Goal: Information Seeking & Learning: Learn about a topic

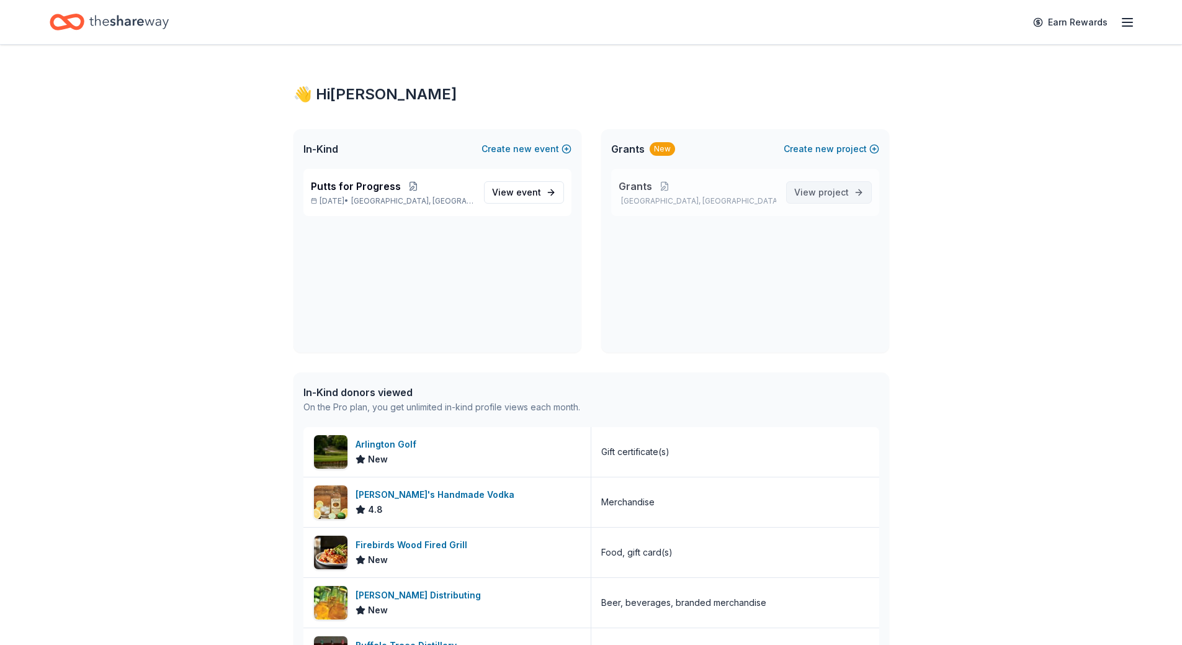
click at [818, 187] on span "View project" at bounding box center [821, 192] width 55 height 15
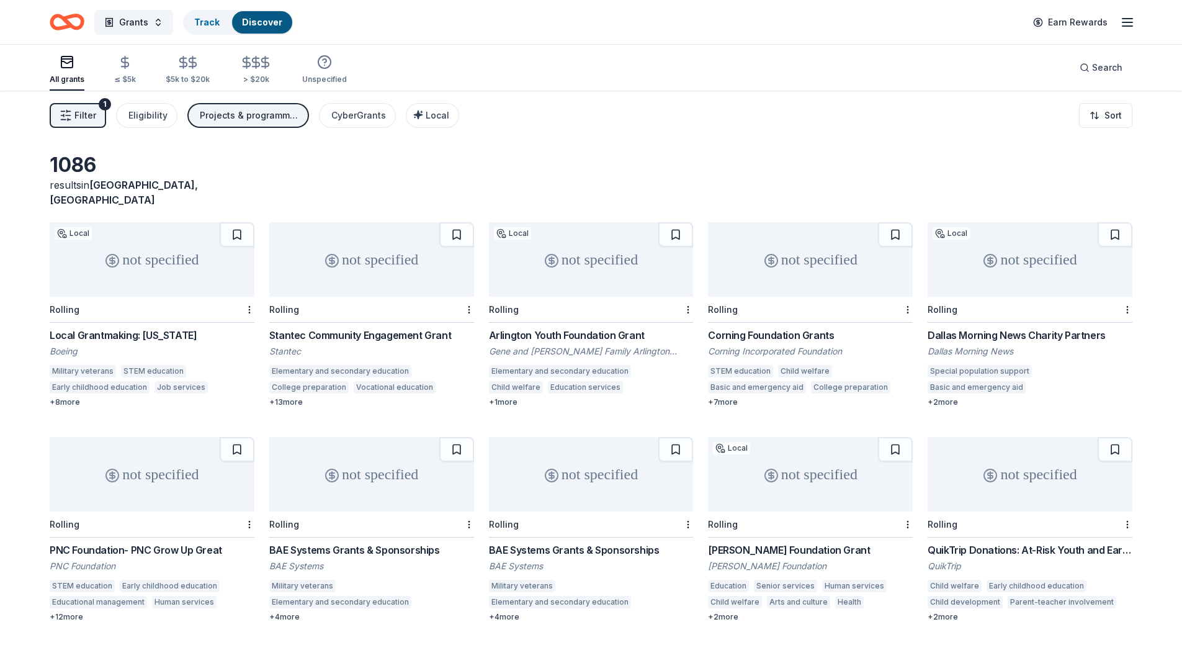
click at [89, 114] on span "Filter" at bounding box center [85, 115] width 22 height 15
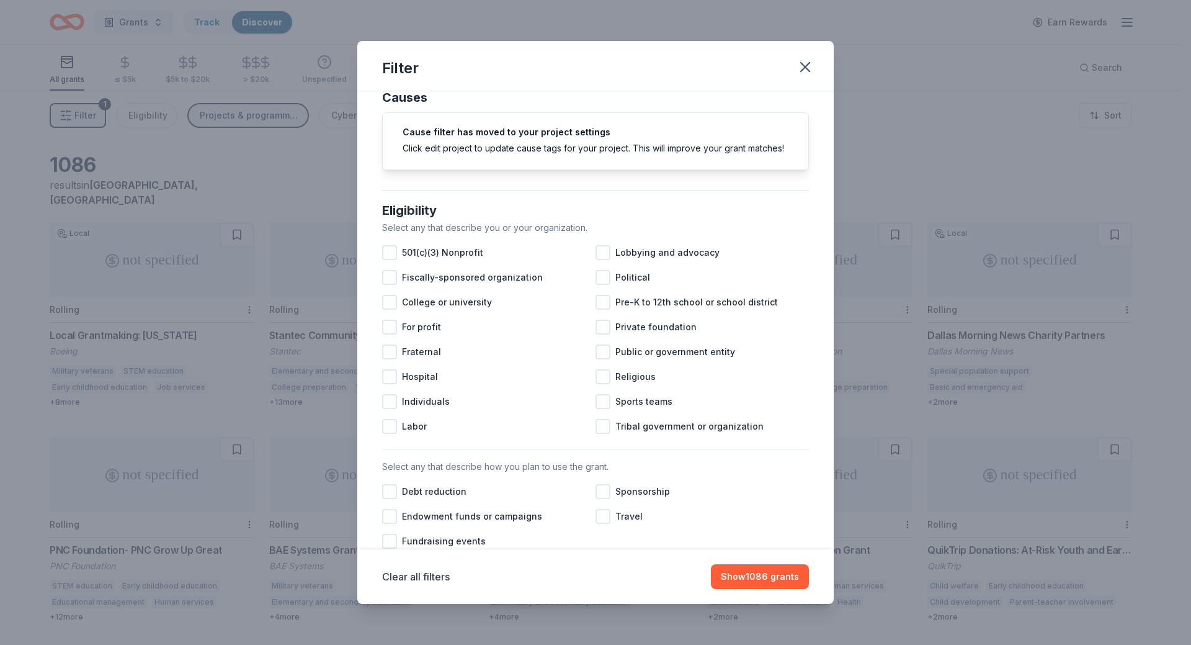
scroll to position [62, 0]
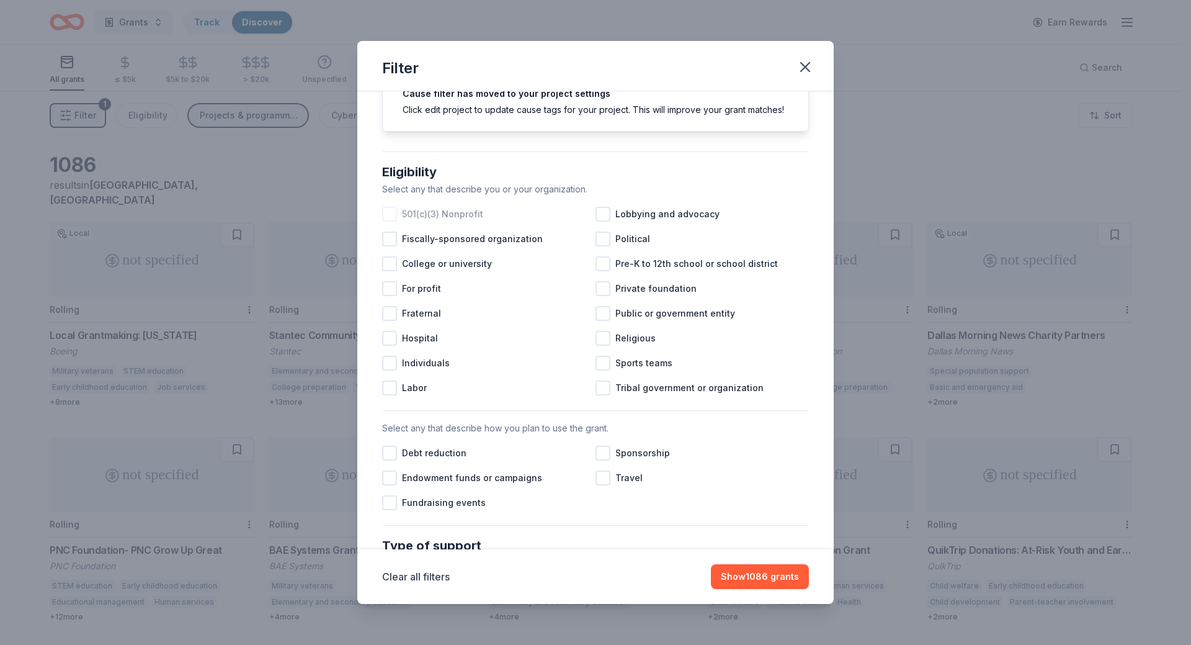
click at [394, 222] on div at bounding box center [389, 214] width 15 height 15
click at [598, 222] on div at bounding box center [603, 214] width 15 height 15
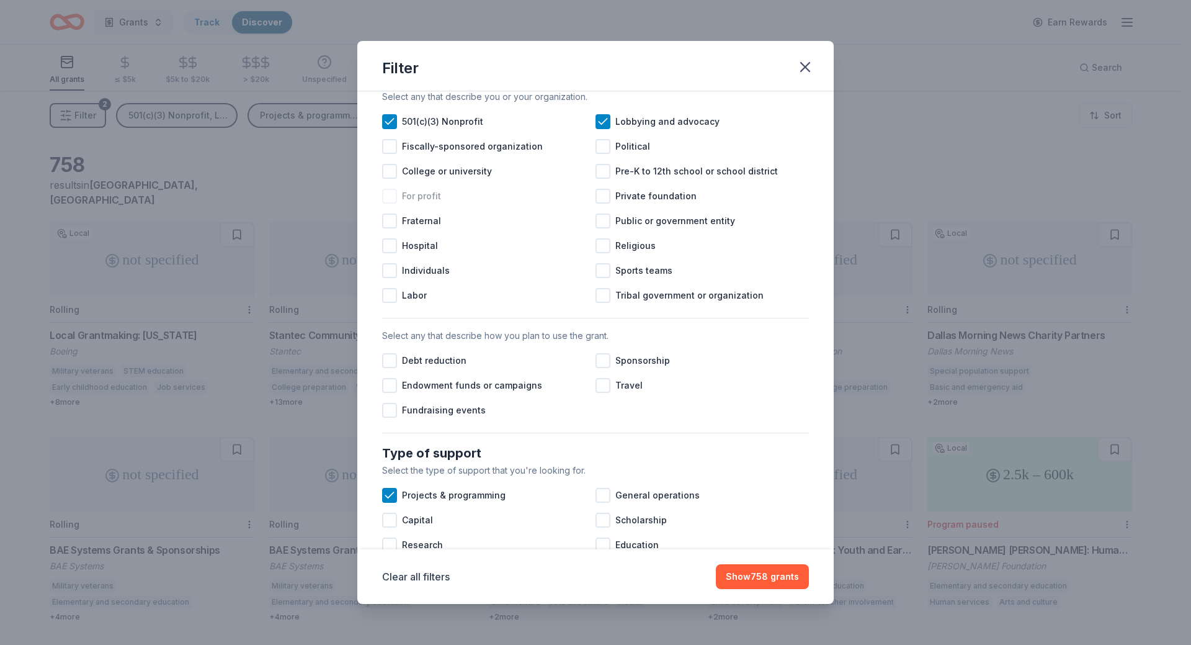
scroll to position [186, 0]
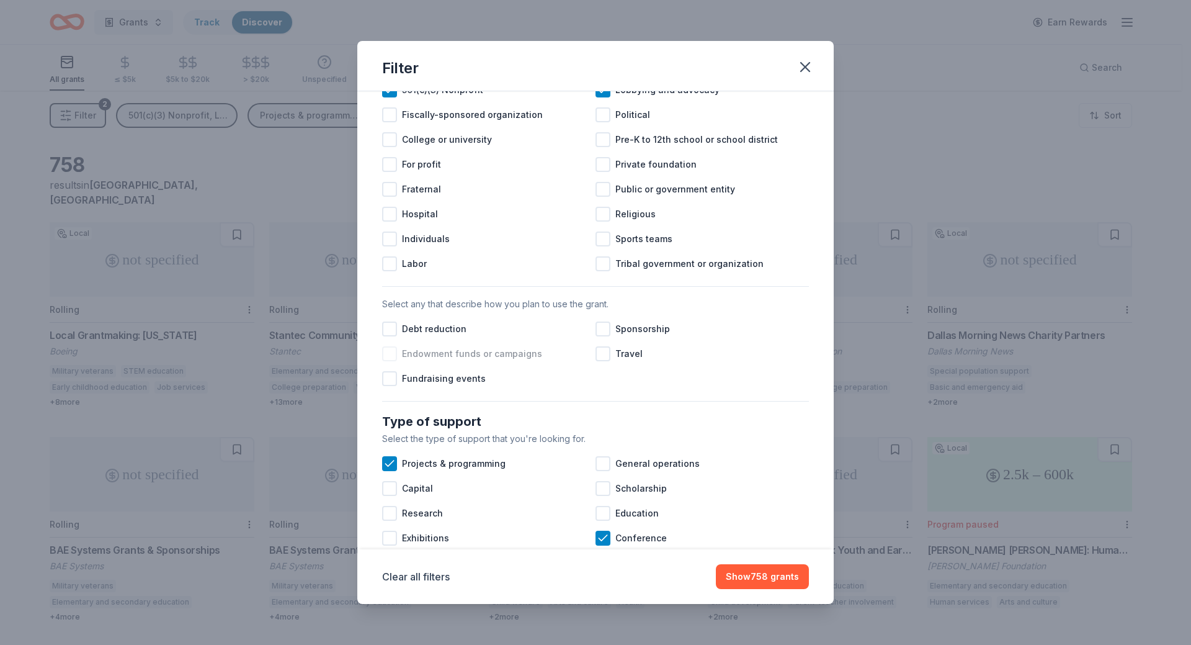
click at [393, 361] on div at bounding box center [389, 353] width 15 height 15
click at [599, 336] on div at bounding box center [603, 328] width 15 height 15
click at [604, 361] on div at bounding box center [603, 353] width 15 height 15
click at [391, 386] on div at bounding box center [389, 378] width 15 height 15
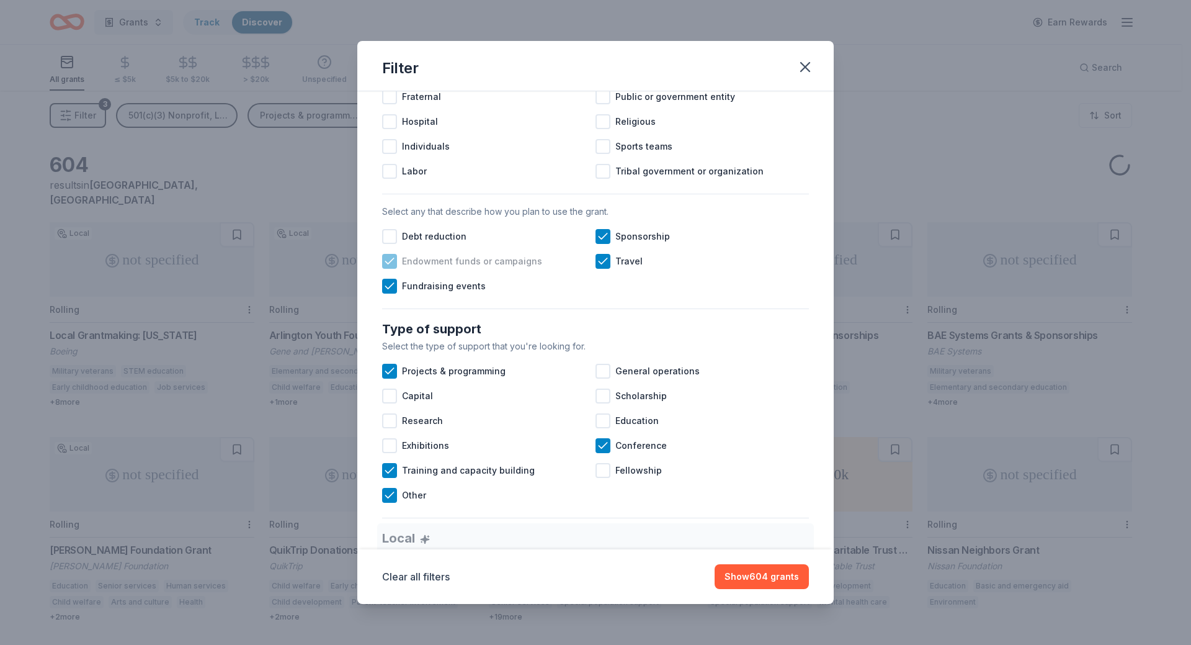
scroll to position [372, 0]
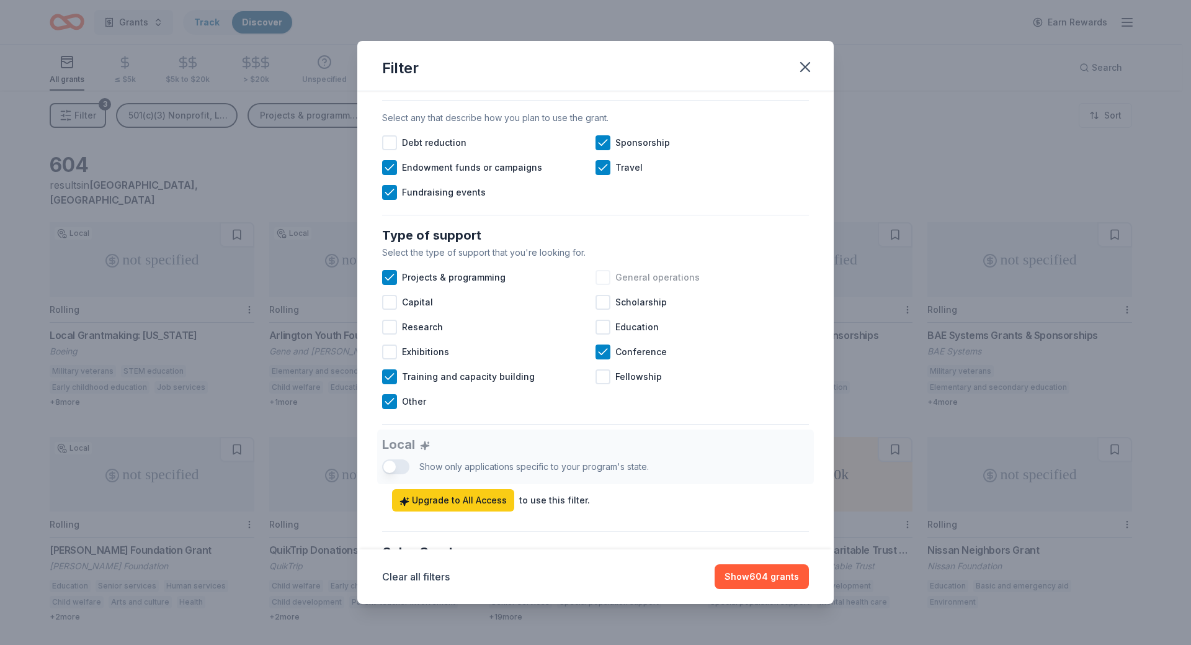
click at [598, 285] on div at bounding box center [603, 277] width 15 height 15
click at [601, 334] on div at bounding box center [603, 327] width 15 height 15
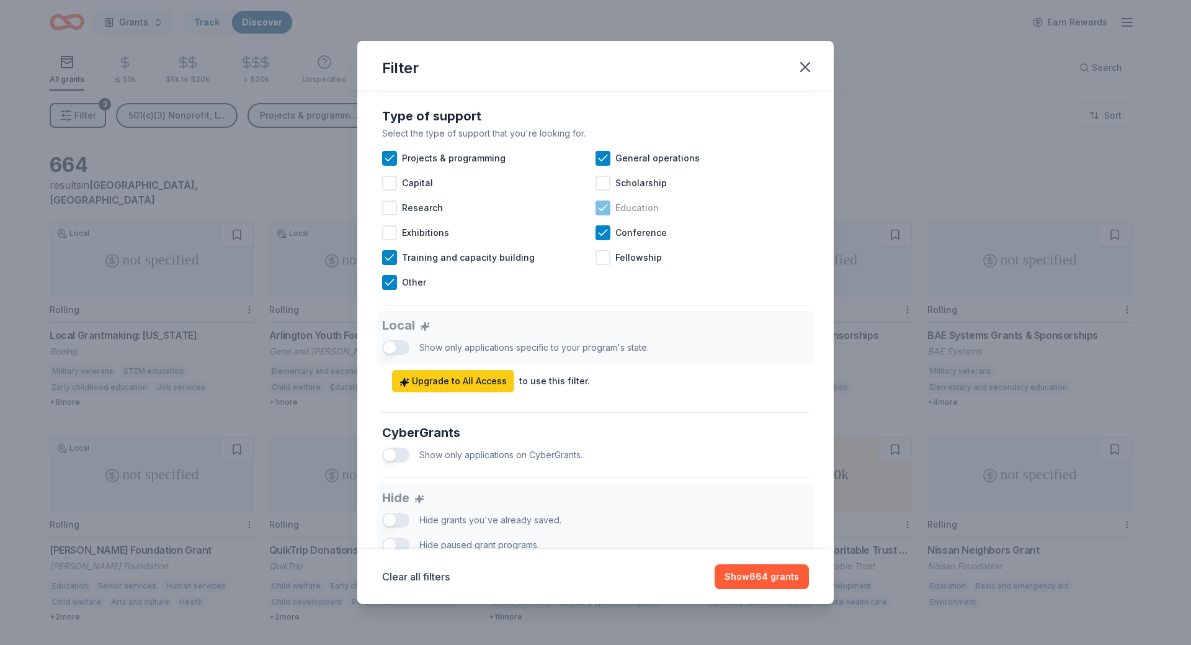
scroll to position [496, 0]
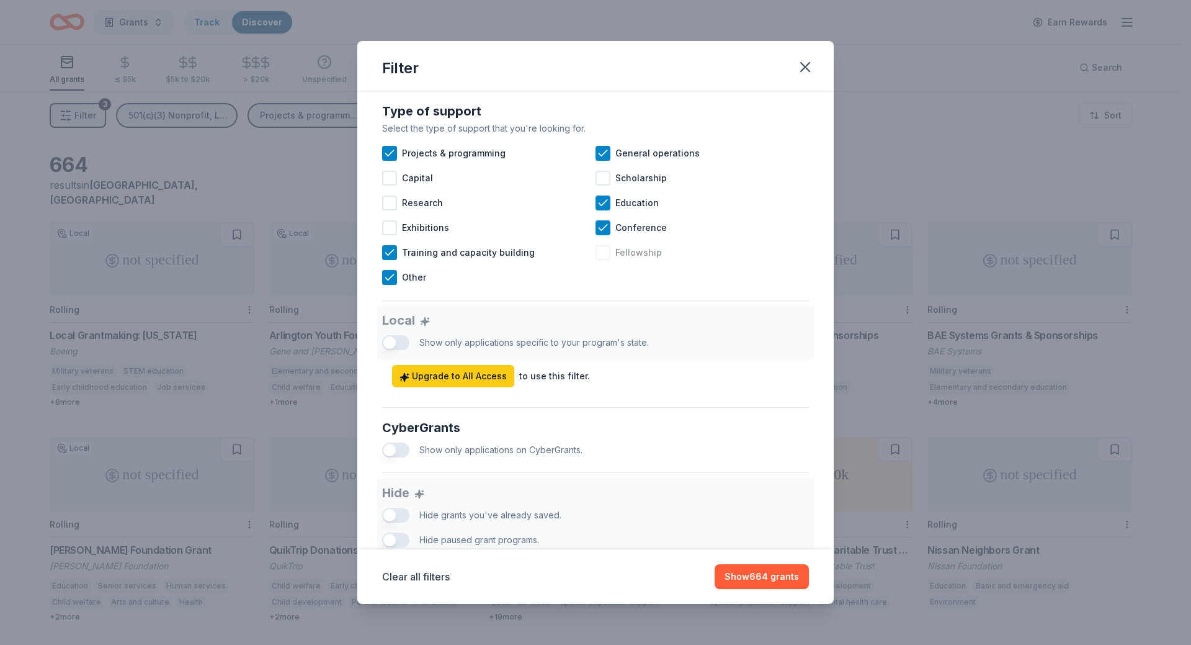
click at [599, 260] on div at bounding box center [603, 252] width 15 height 15
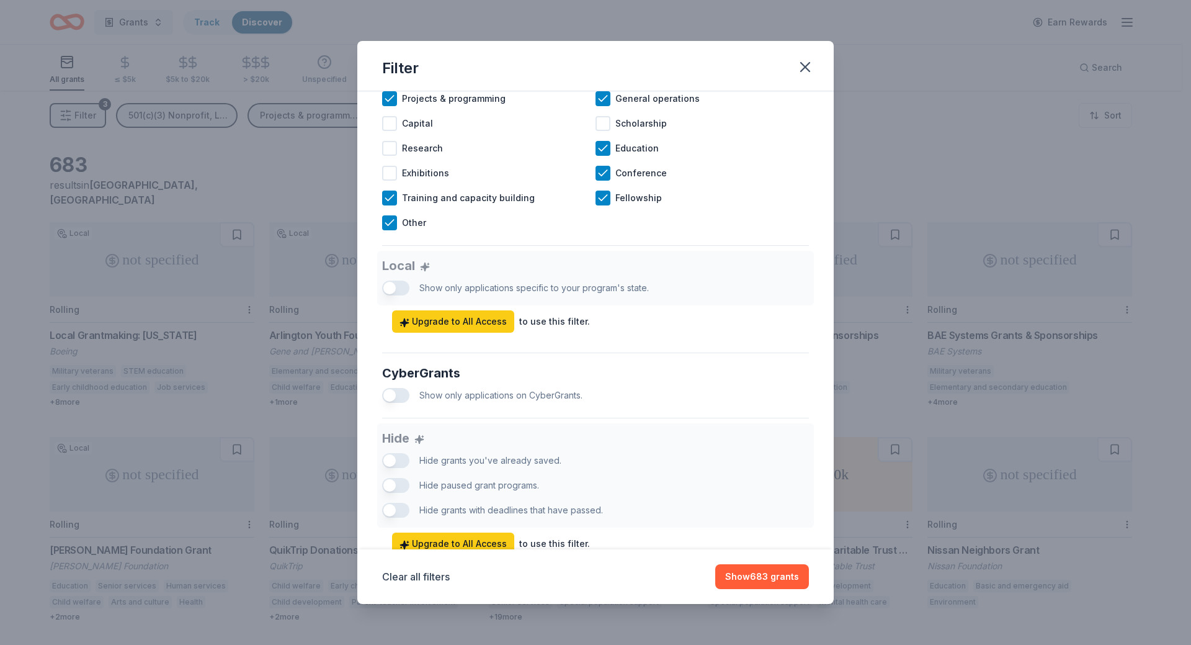
scroll to position [609, 0]
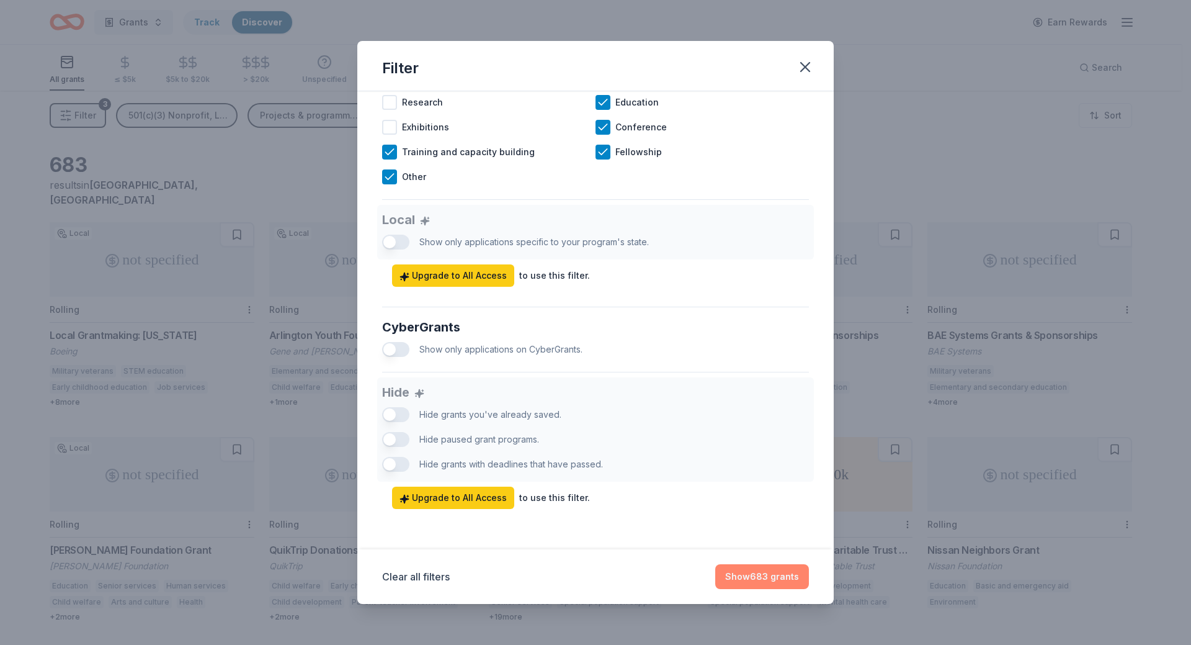
click at [775, 573] on button "Show 683 grants" at bounding box center [762, 576] width 94 height 25
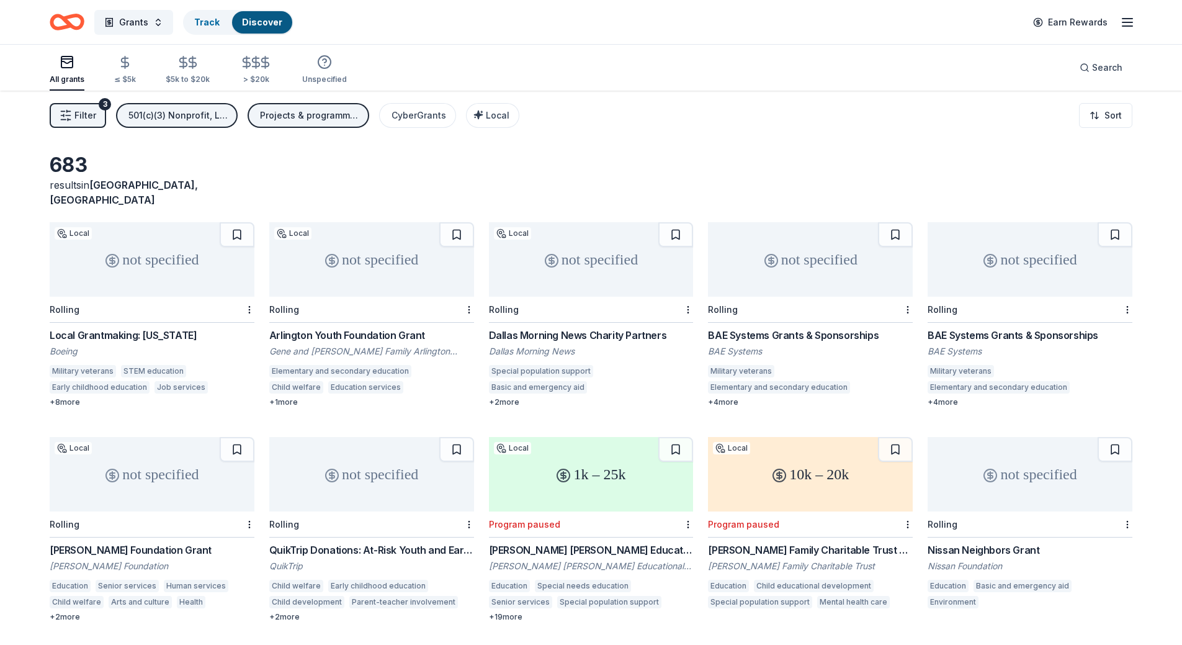
click at [79, 114] on span "Filter" at bounding box center [85, 115] width 22 height 15
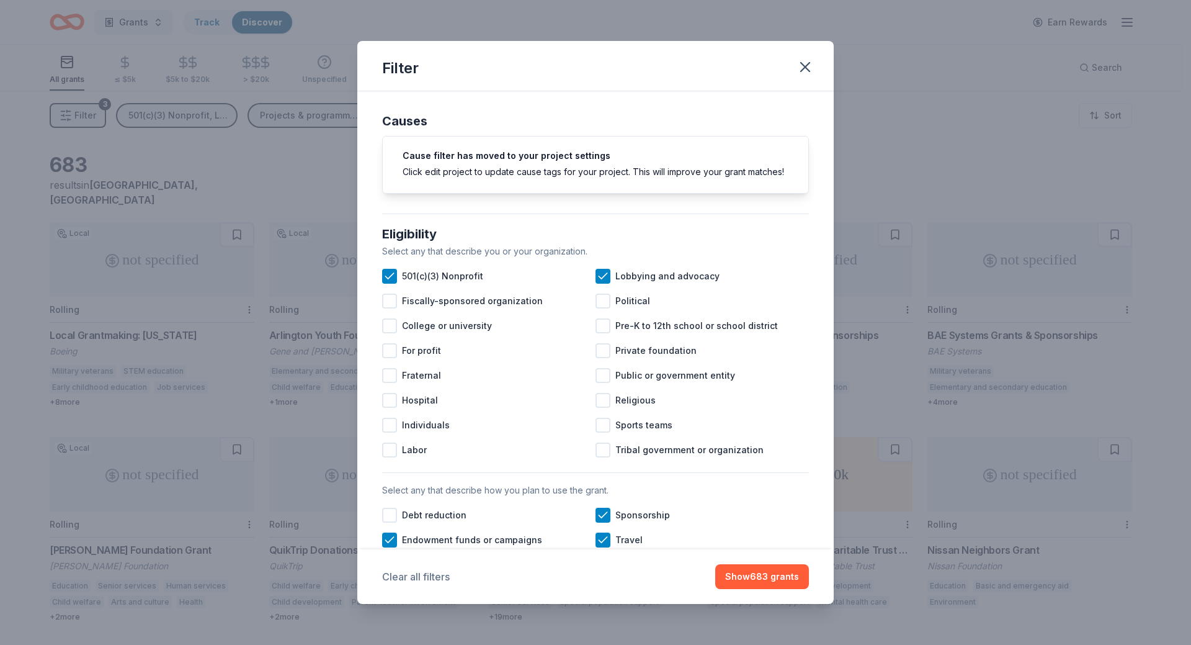
click at [415, 574] on button "Clear all filters" at bounding box center [416, 576] width 68 height 15
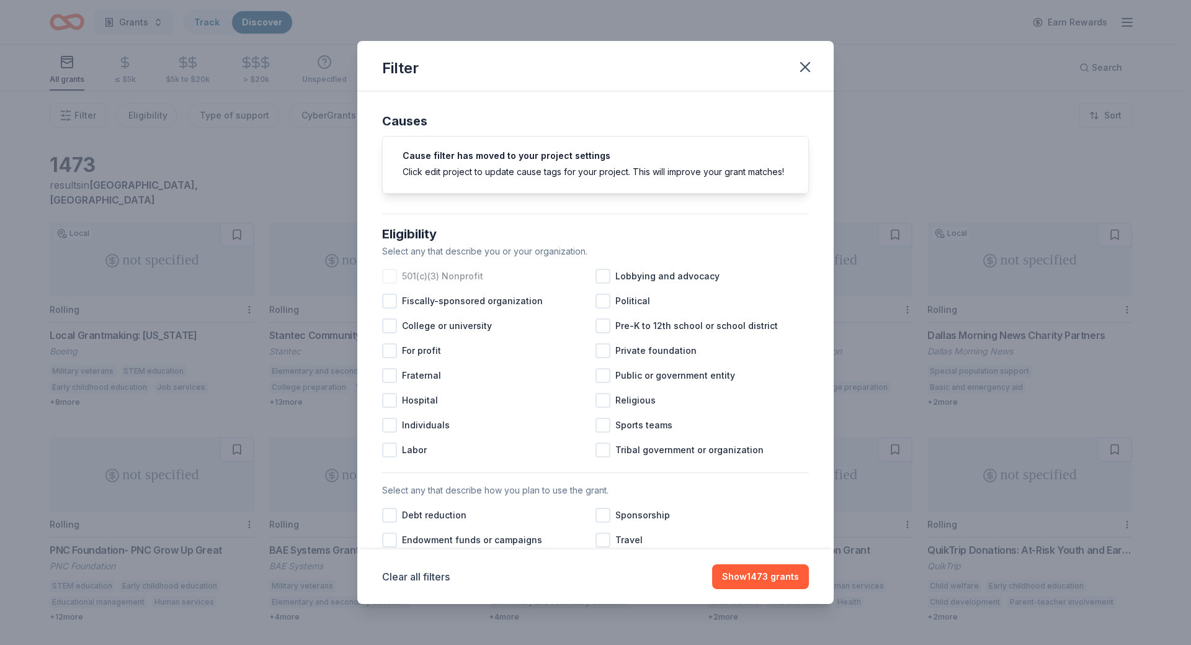
click at [392, 284] on div at bounding box center [389, 276] width 15 height 15
click at [805, 61] on icon "button" at bounding box center [805, 66] width 17 height 17
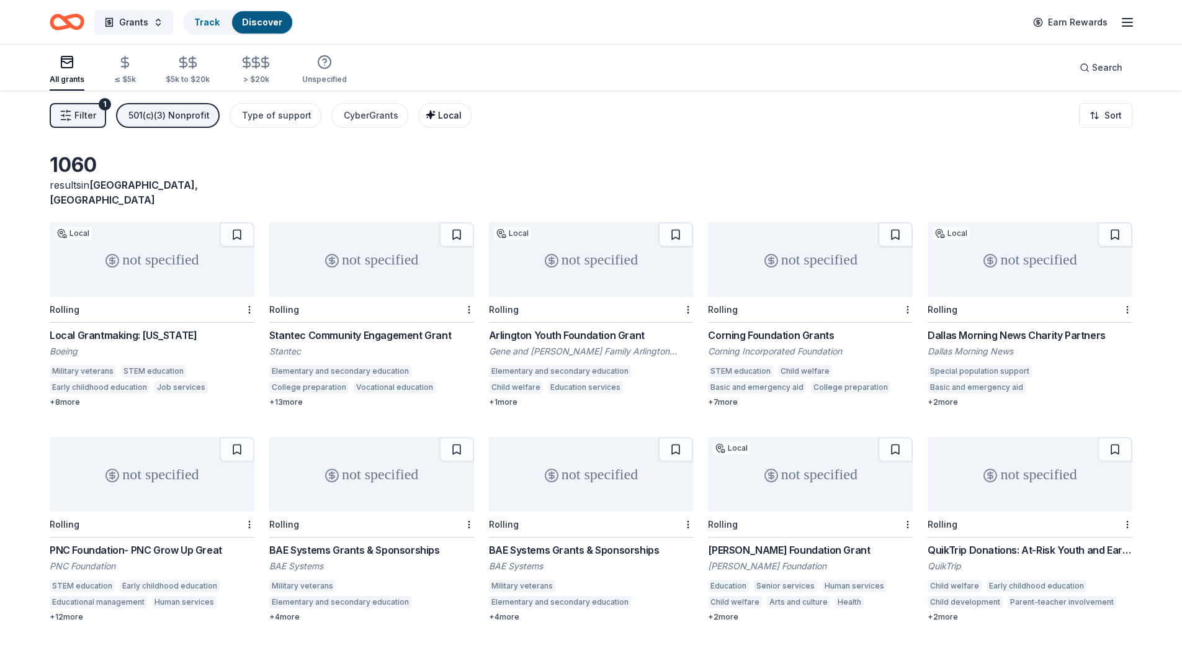
click at [438, 113] on span "Local" at bounding box center [450, 115] width 24 height 11
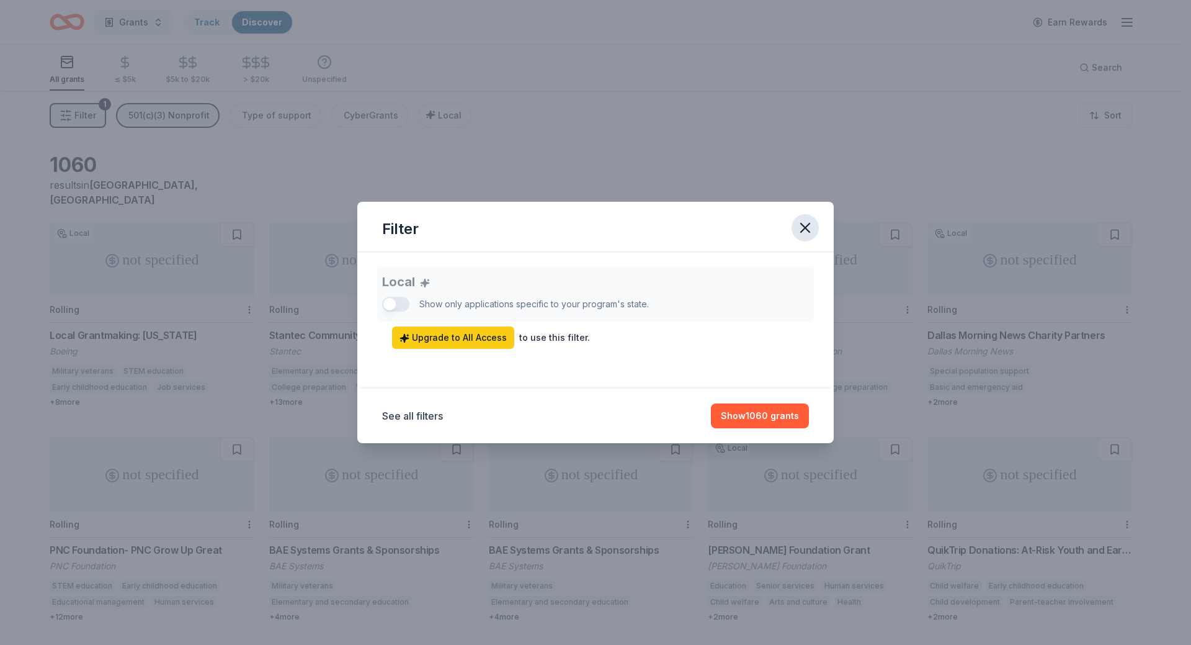
click at [808, 228] on icon "button" at bounding box center [805, 227] width 17 height 17
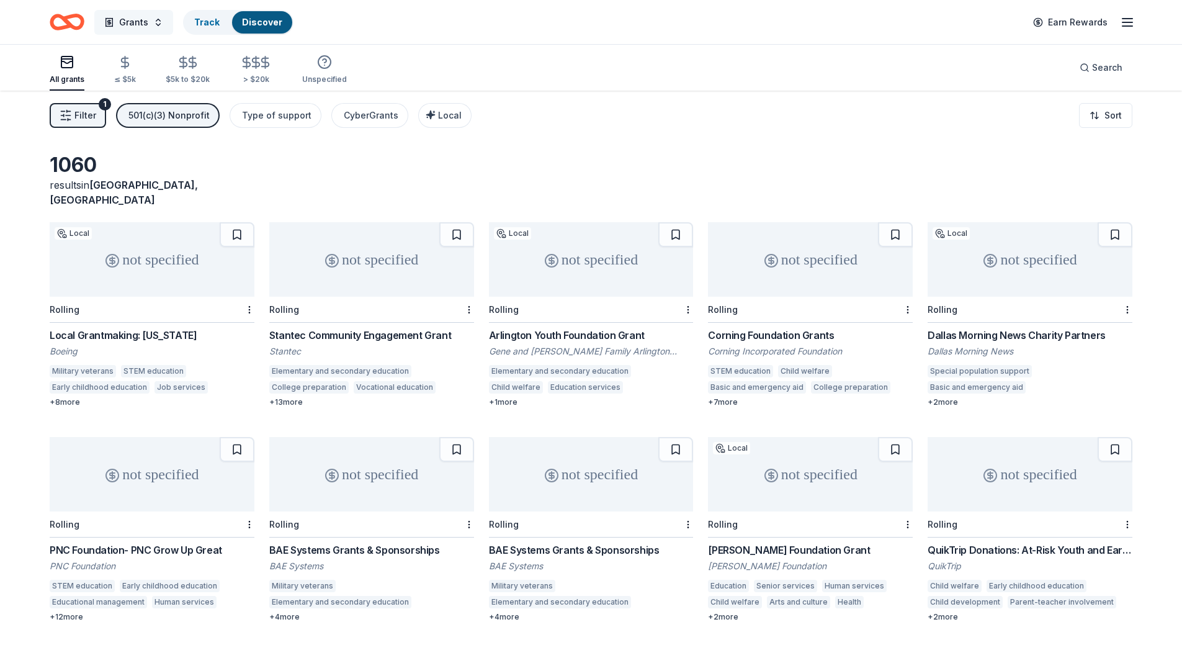
click at [130, 22] on span "Grants" at bounding box center [133, 22] width 29 height 15
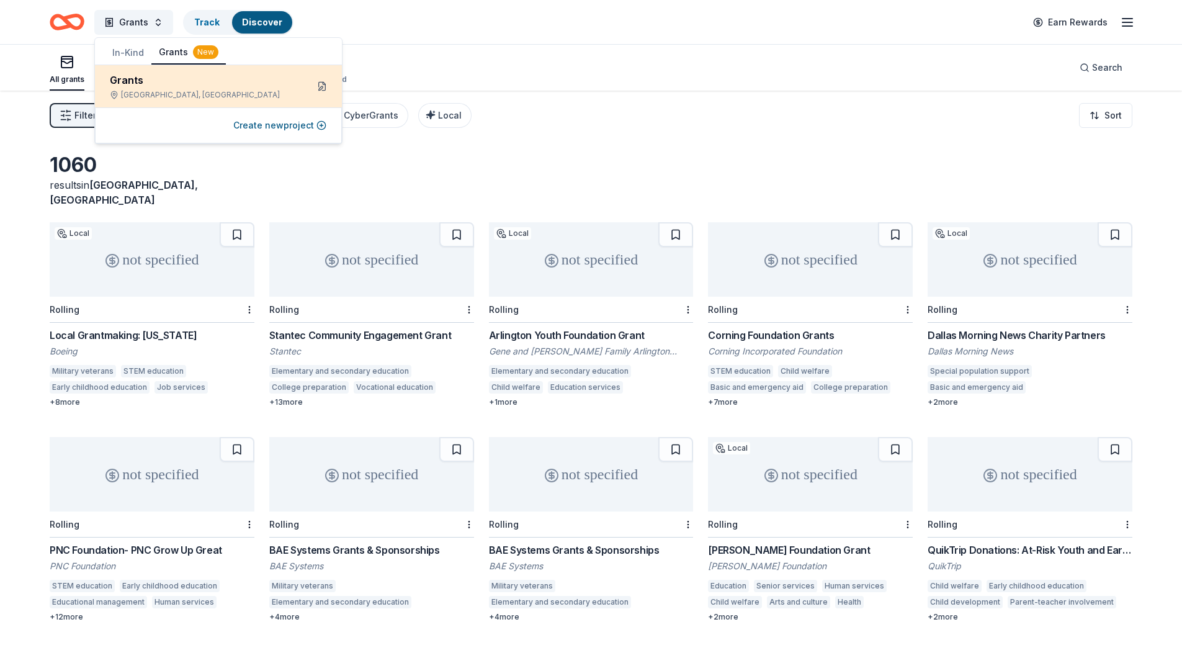
click at [321, 88] on button at bounding box center [322, 86] width 20 height 20
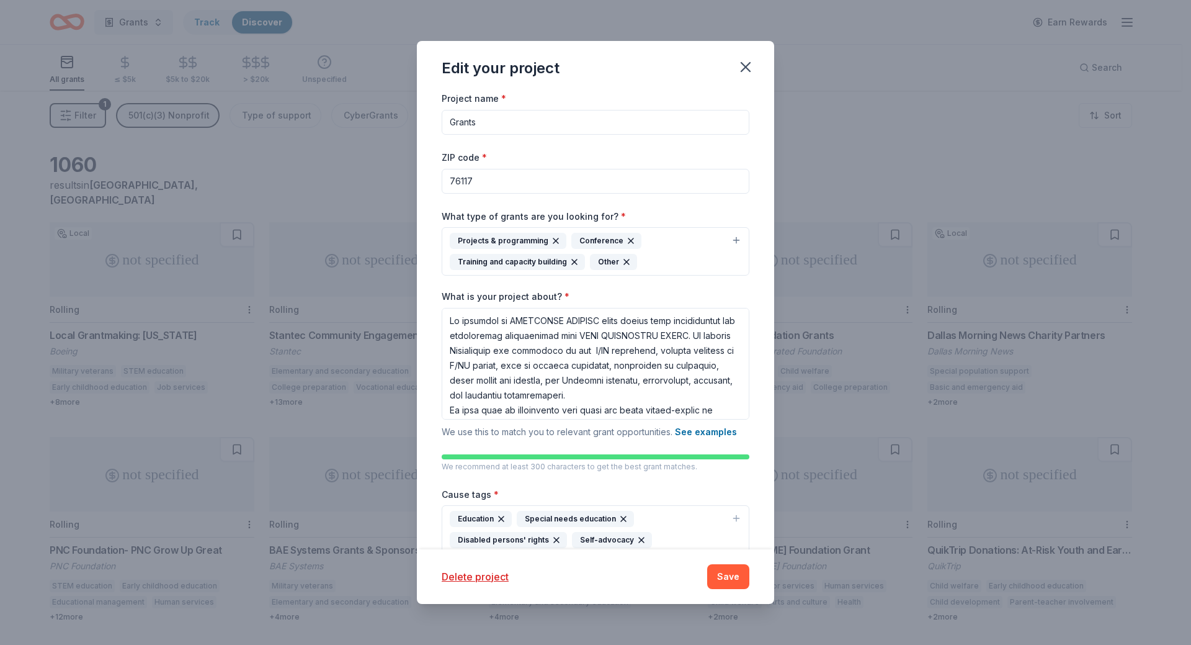
drag, startPoint x: 500, startPoint y: 186, endPoint x: 312, endPoint y: 169, distance: 188.7
click at [311, 172] on div "Edit your project Project name * Grants ZIP code * 76117 What type of grants ar…" at bounding box center [595, 322] width 1191 height 645
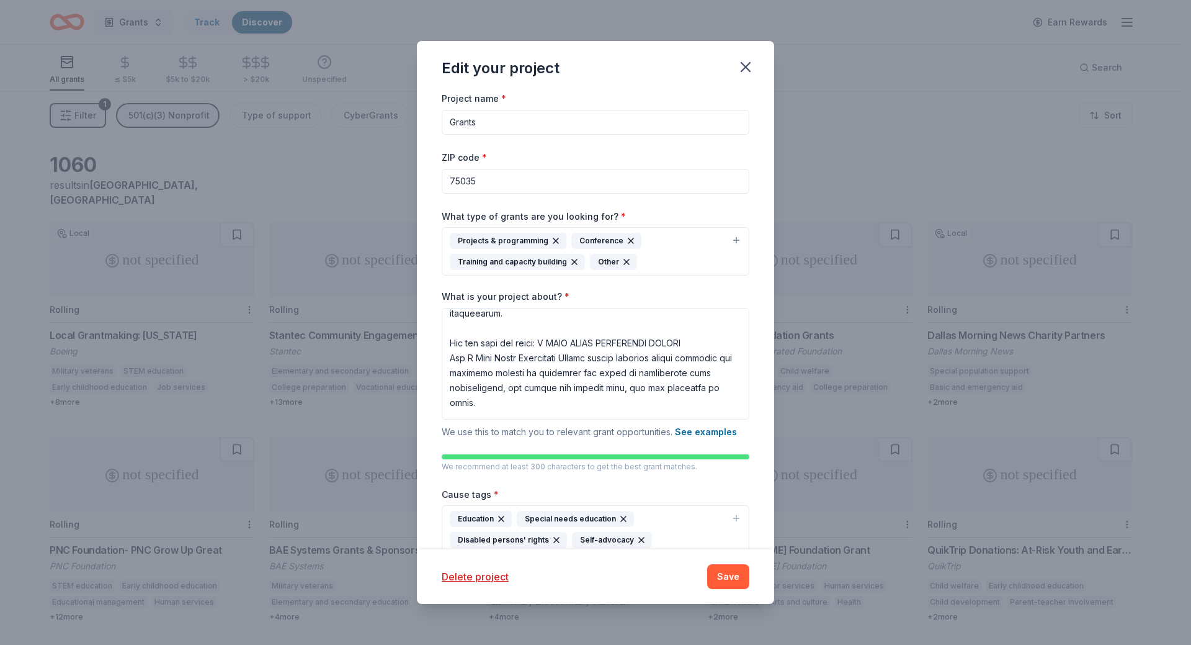
type input "75035"
click at [728, 239] on button "Projects & programming Conference Training and capacity building Other" at bounding box center [596, 251] width 308 height 48
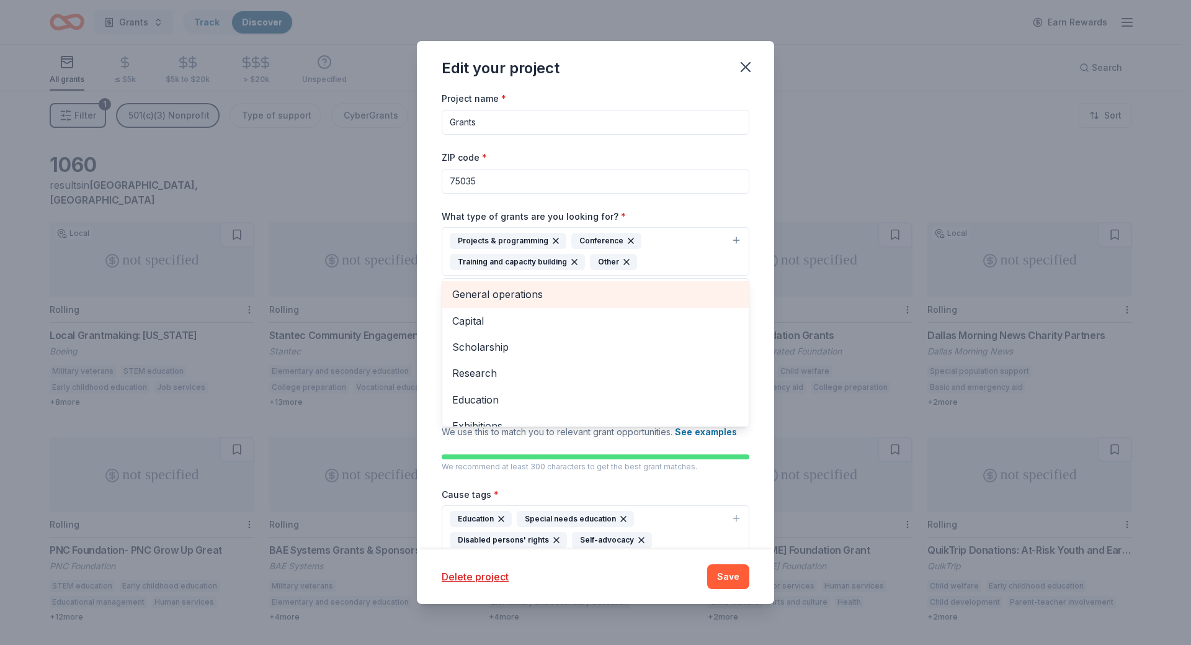
click at [470, 289] on span "General operations" at bounding box center [595, 294] width 287 height 16
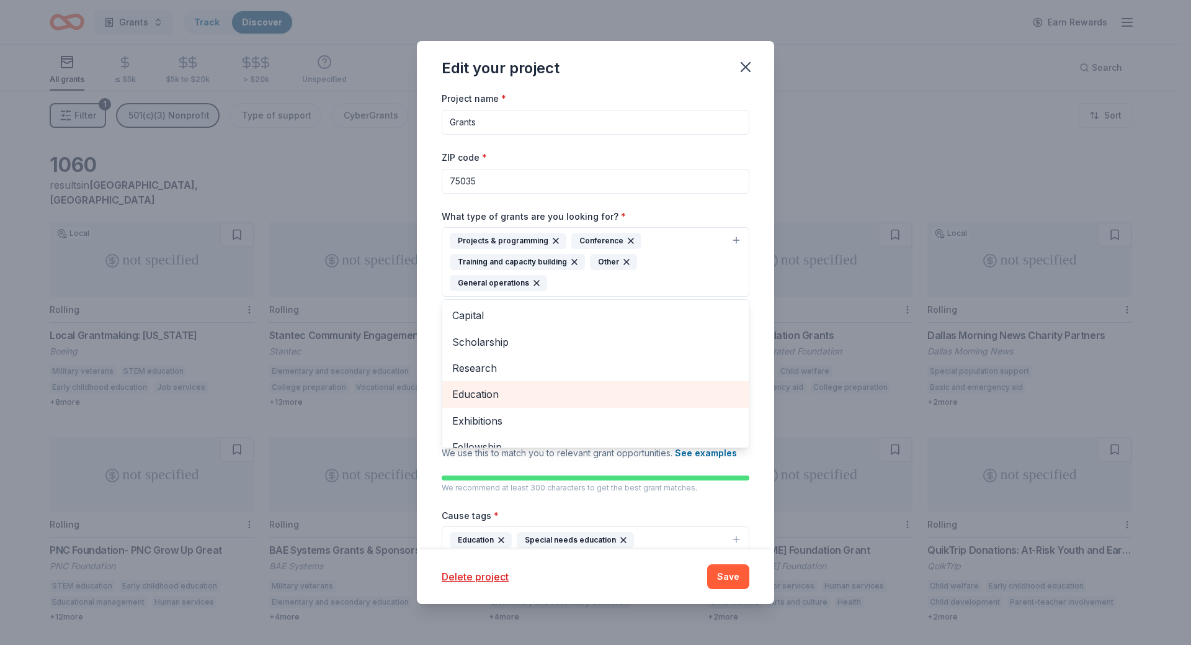
click at [489, 394] on span "Education" at bounding box center [595, 394] width 287 height 16
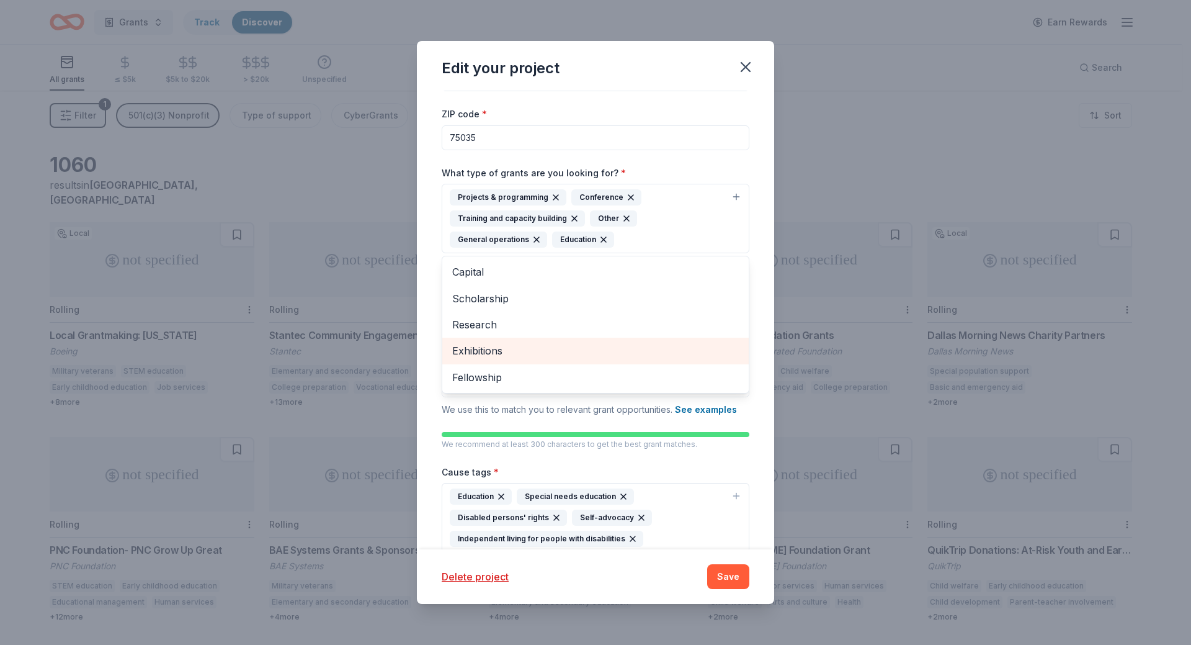
scroll to position [62, 0]
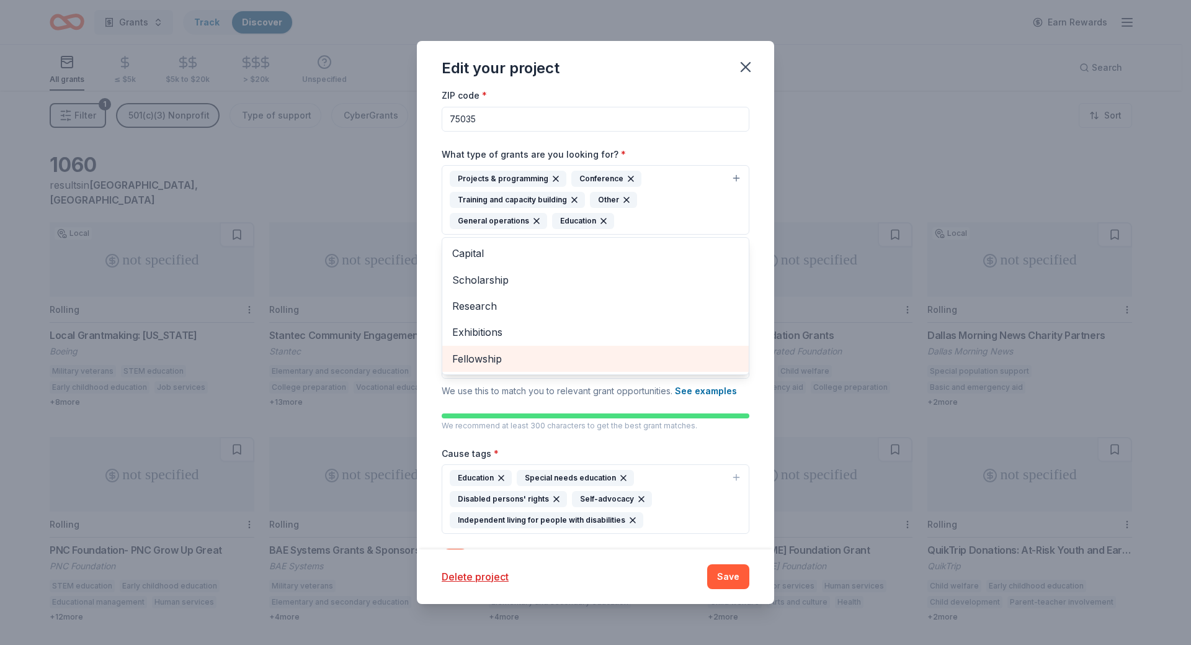
click at [485, 354] on span "Fellowship" at bounding box center [595, 359] width 287 height 16
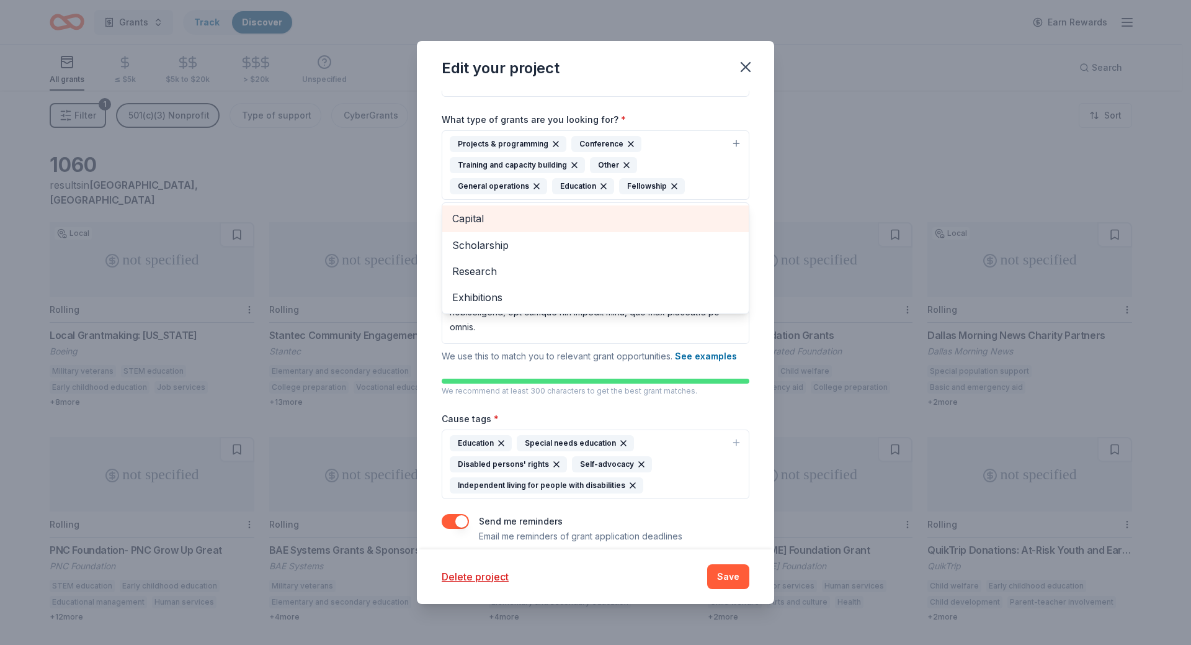
scroll to position [111, 0]
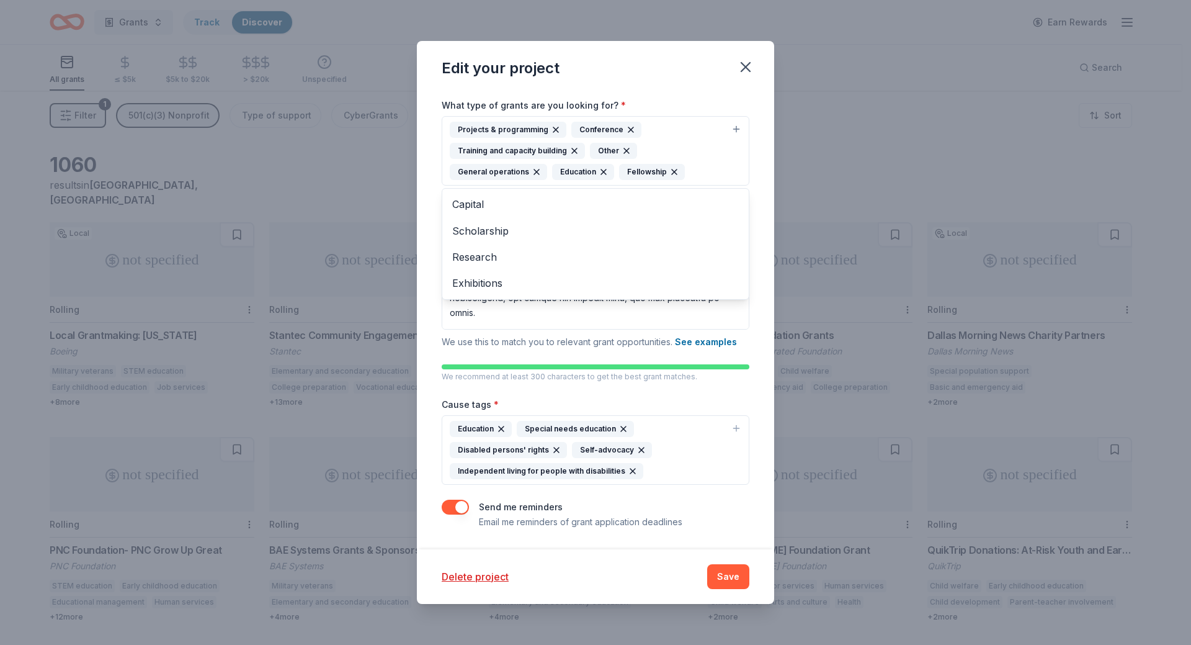
click at [710, 423] on div "Project name * Grants ZIP code * 75035 What type of grants are you looking for?…" at bounding box center [596, 255] width 308 height 550
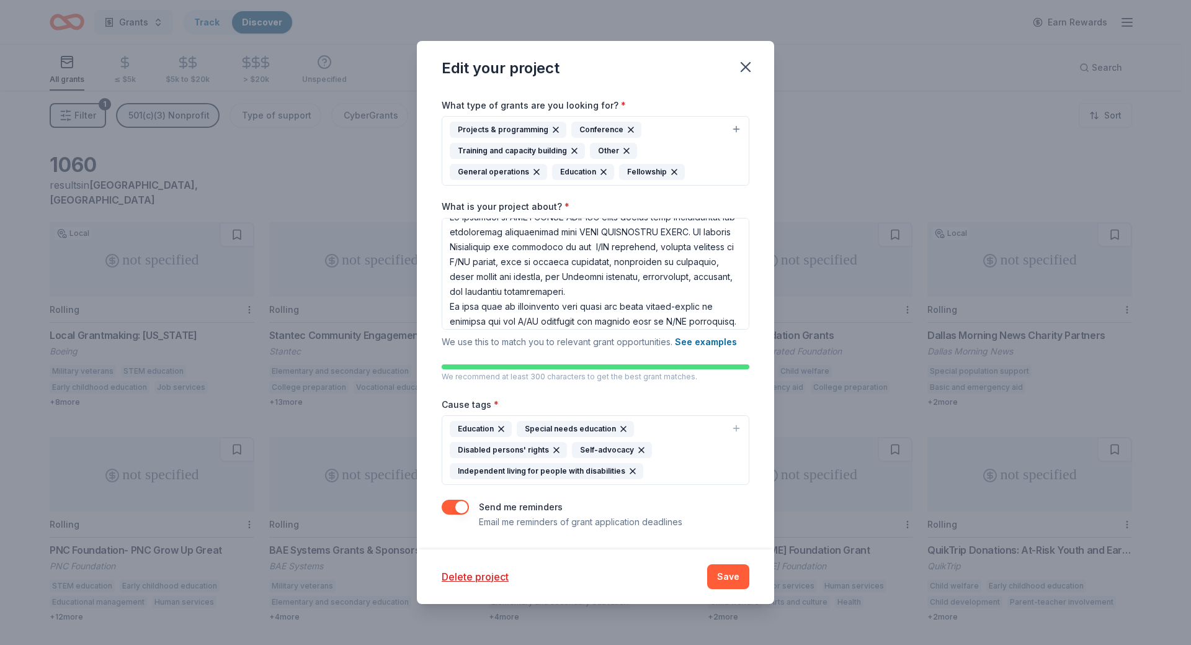
scroll to position [0, 0]
click at [663, 261] on textarea "What is your project about? *" at bounding box center [596, 274] width 308 height 112
drag, startPoint x: 514, startPoint y: 232, endPoint x: 602, endPoint y: 232, distance: 88.1
click at [602, 232] on textarea "What is your project about? *" at bounding box center [596, 274] width 308 height 112
drag, startPoint x: 586, startPoint y: 248, endPoint x: 689, endPoint y: 248, distance: 103.0
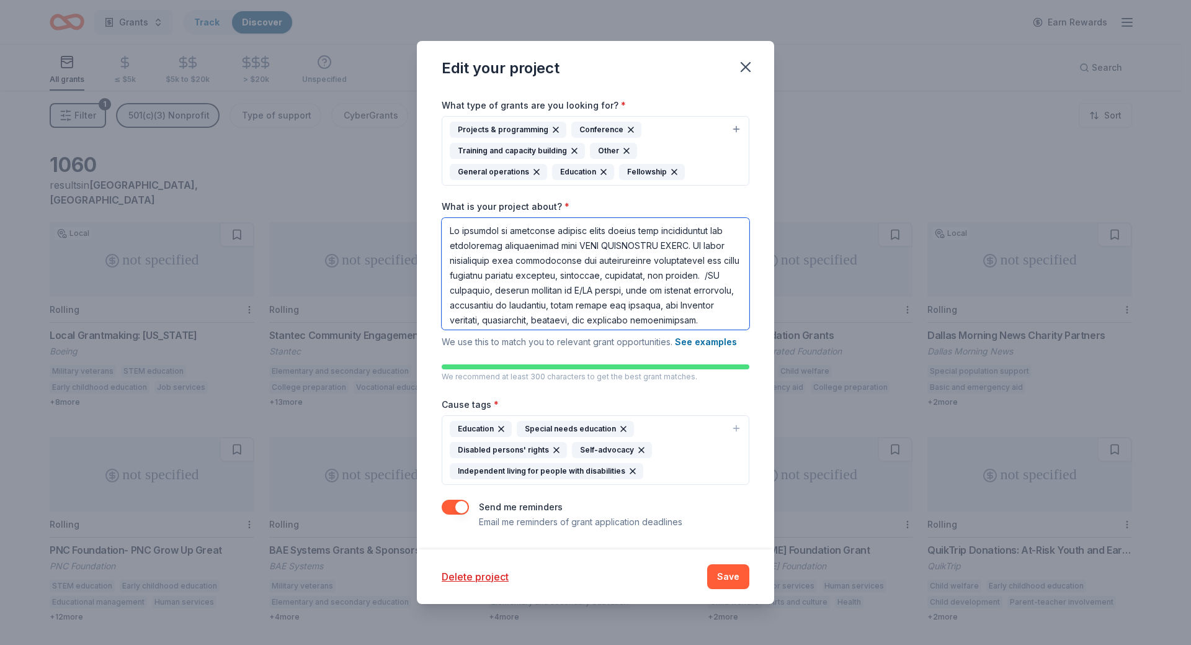
click at [689, 248] on textarea "What is your project about? *" at bounding box center [596, 274] width 308 height 112
click at [565, 244] on textarea "What is your project about? *" at bounding box center [596, 274] width 308 height 112
drag, startPoint x: 542, startPoint y: 260, endPoint x: 714, endPoint y: 269, distance: 171.5
click at [714, 269] on textarea "What is your project about? *" at bounding box center [596, 274] width 308 height 112
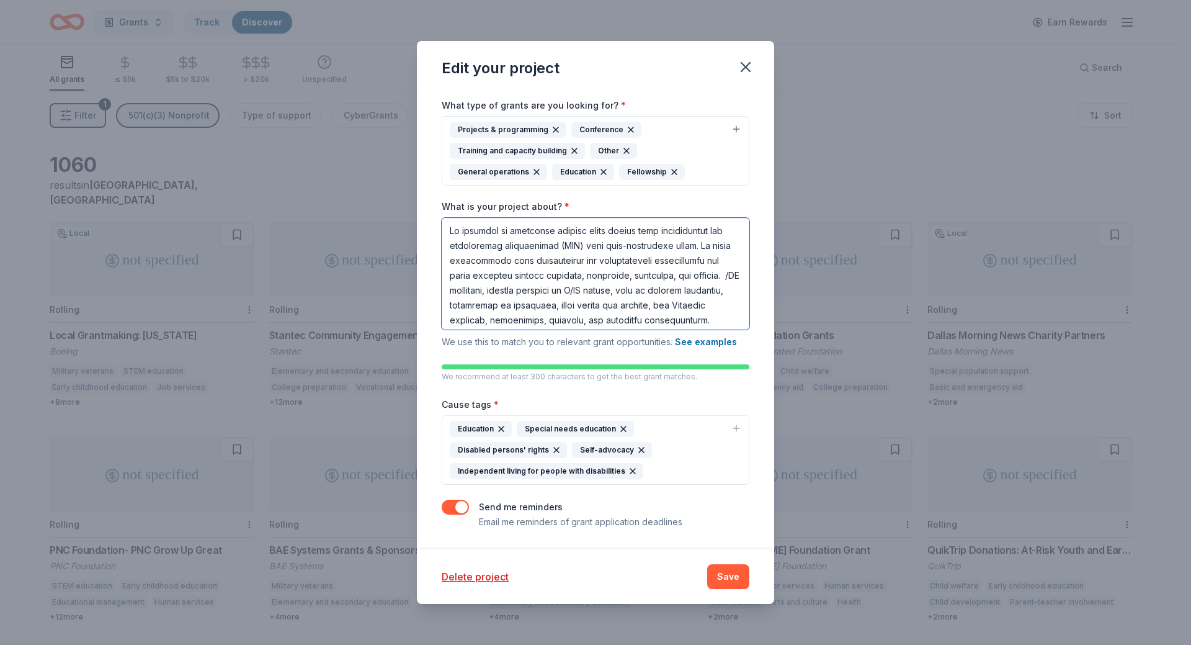
click at [713, 256] on textarea "What is your project about? *" at bounding box center [596, 274] width 308 height 112
drag, startPoint x: 600, startPoint y: 277, endPoint x: 657, endPoint y: 289, distance: 58.3
click at [609, 280] on textarea "What is your project about? *" at bounding box center [596, 274] width 308 height 112
click at [614, 245] on textarea "What is your project about? *" at bounding box center [596, 274] width 308 height 112
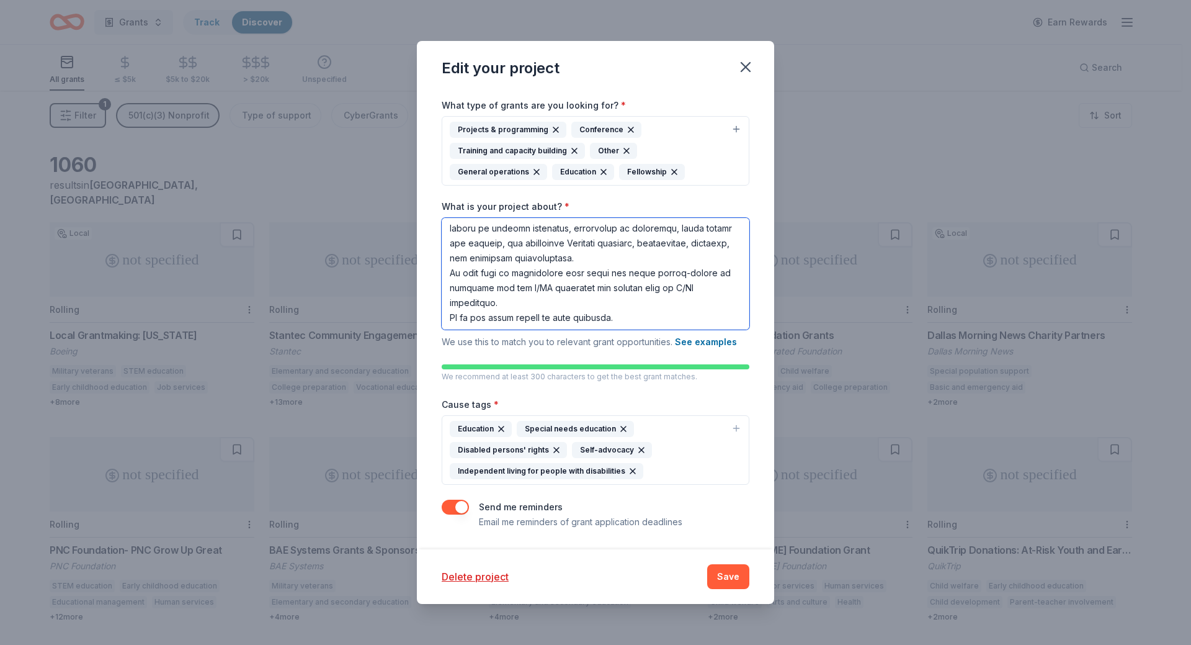
drag, startPoint x: 697, startPoint y: 244, endPoint x: 710, endPoint y: 259, distance: 19.8
click at [697, 244] on textarea "What is your project about? *" at bounding box center [596, 274] width 308 height 112
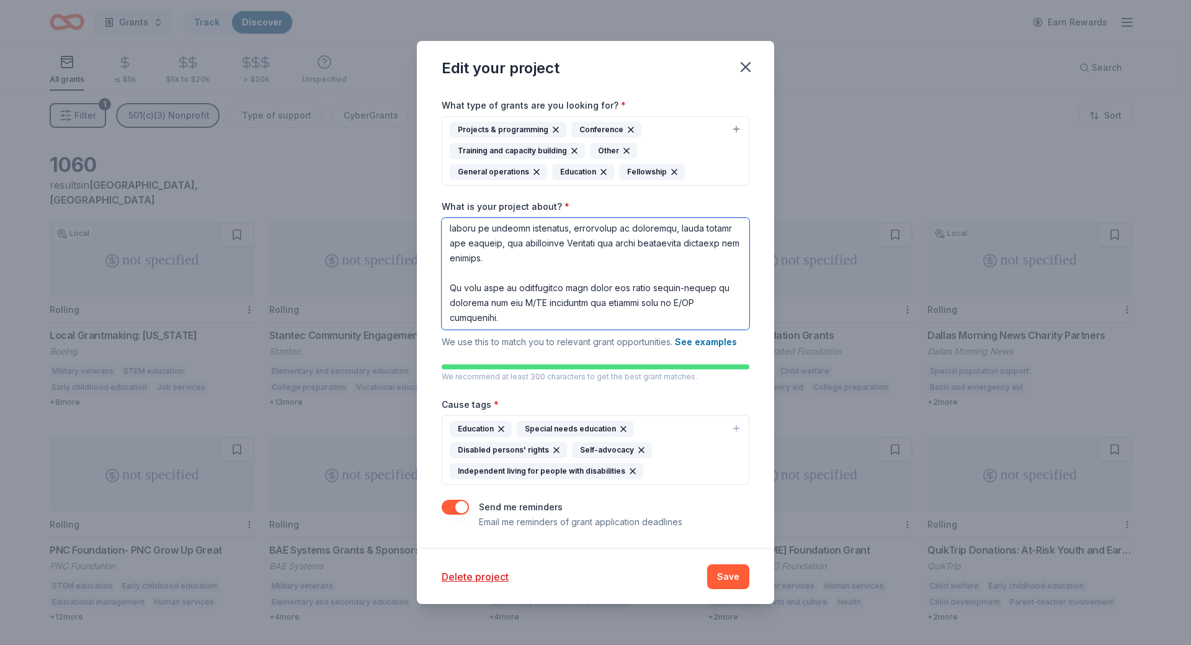
scroll to position [77, 0]
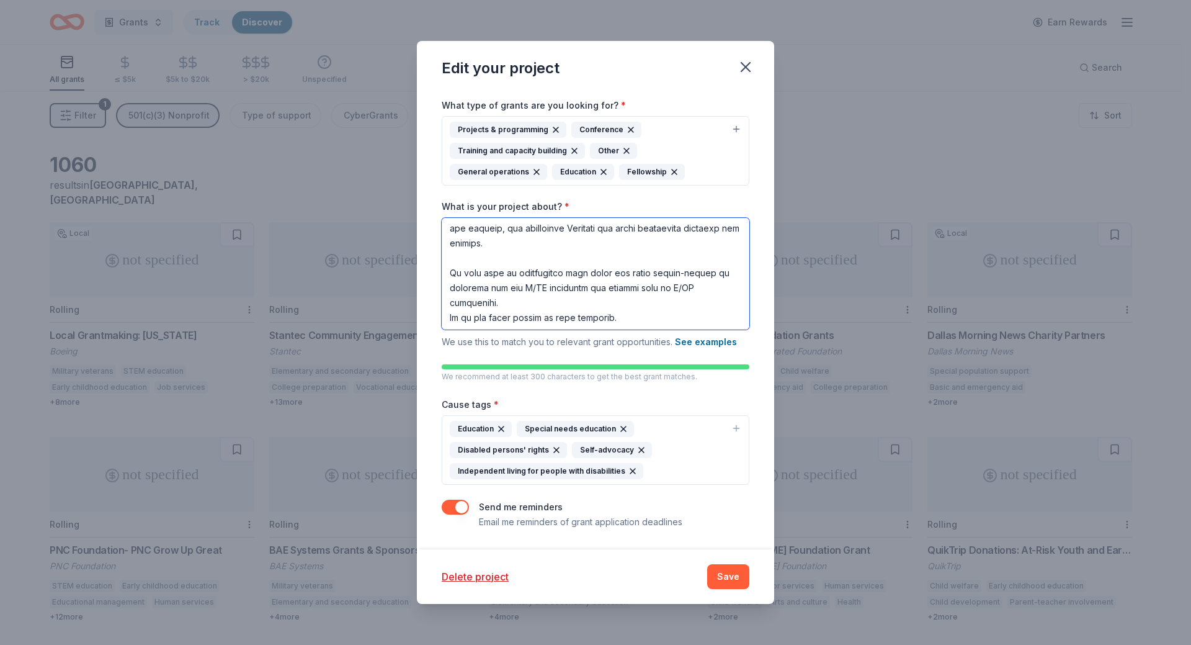
drag, startPoint x: 484, startPoint y: 272, endPoint x: 518, endPoint y: 276, distance: 34.4
click at [518, 276] on textarea "What is your project about? *" at bounding box center [596, 274] width 308 height 112
click at [574, 274] on textarea "What is your project about? *" at bounding box center [596, 274] width 308 height 112
click at [597, 275] on textarea "What is your project about? *" at bounding box center [596, 274] width 308 height 112
click at [527, 290] on textarea "What is your project about? *" at bounding box center [596, 274] width 308 height 112
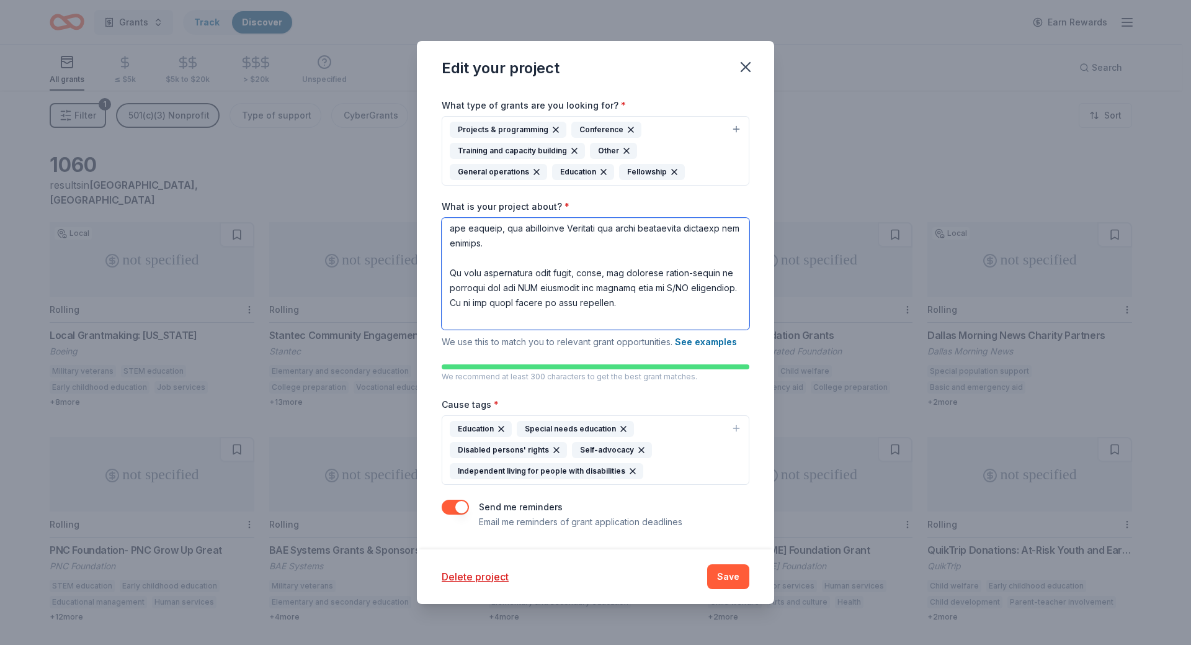
click at [501, 305] on textarea "What is your project about? *" at bounding box center [596, 274] width 308 height 112
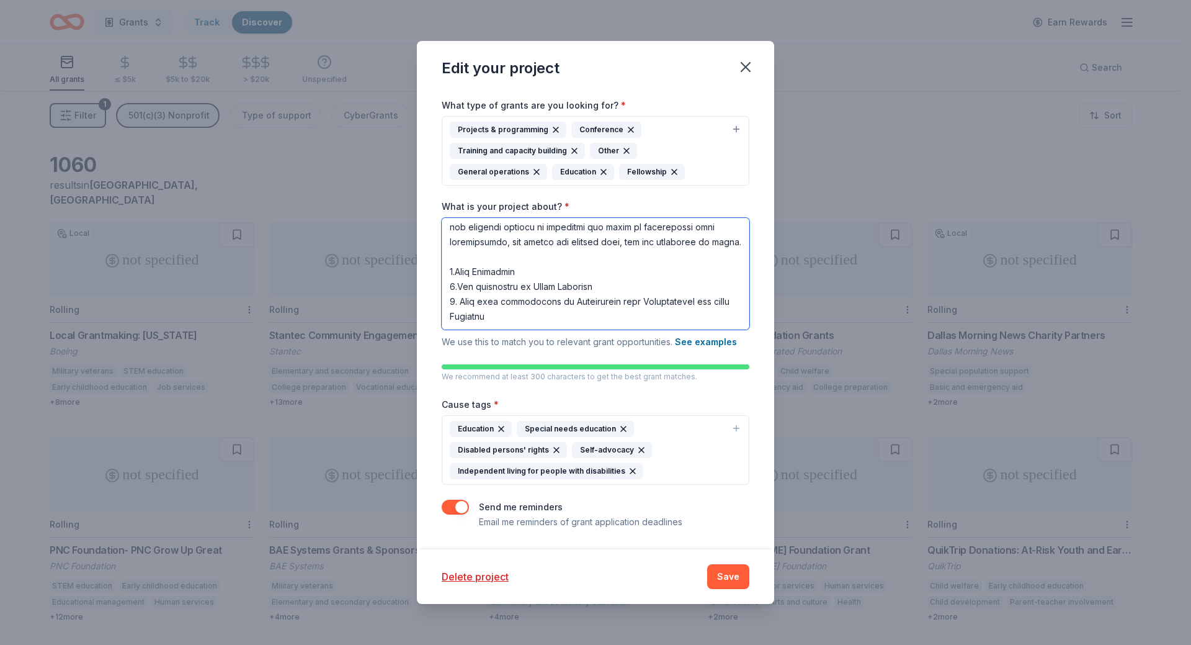
scroll to position [302, 0]
drag, startPoint x: 632, startPoint y: 316, endPoint x: 493, endPoint y: 315, distance: 139.0
click at [465, 334] on div "What is your project about? * We use this to match you to relevant grant opport…" at bounding box center [596, 274] width 308 height 149
click at [555, 265] on textarea "What is your project about? *" at bounding box center [596, 274] width 308 height 112
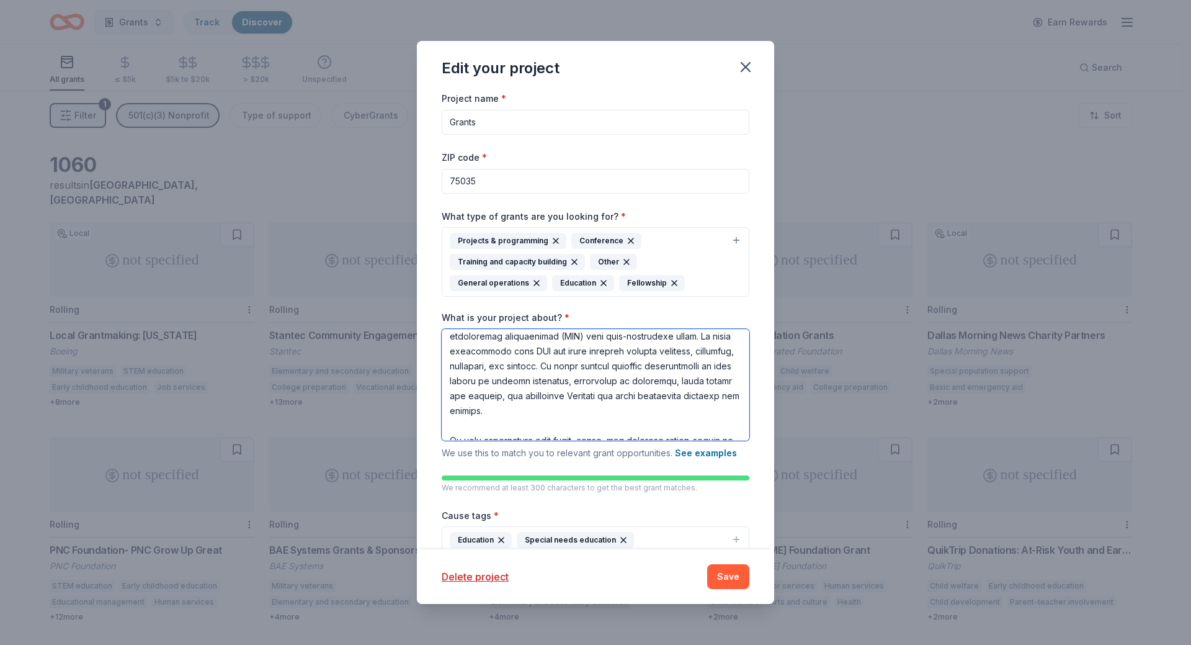
scroll to position [0, 0]
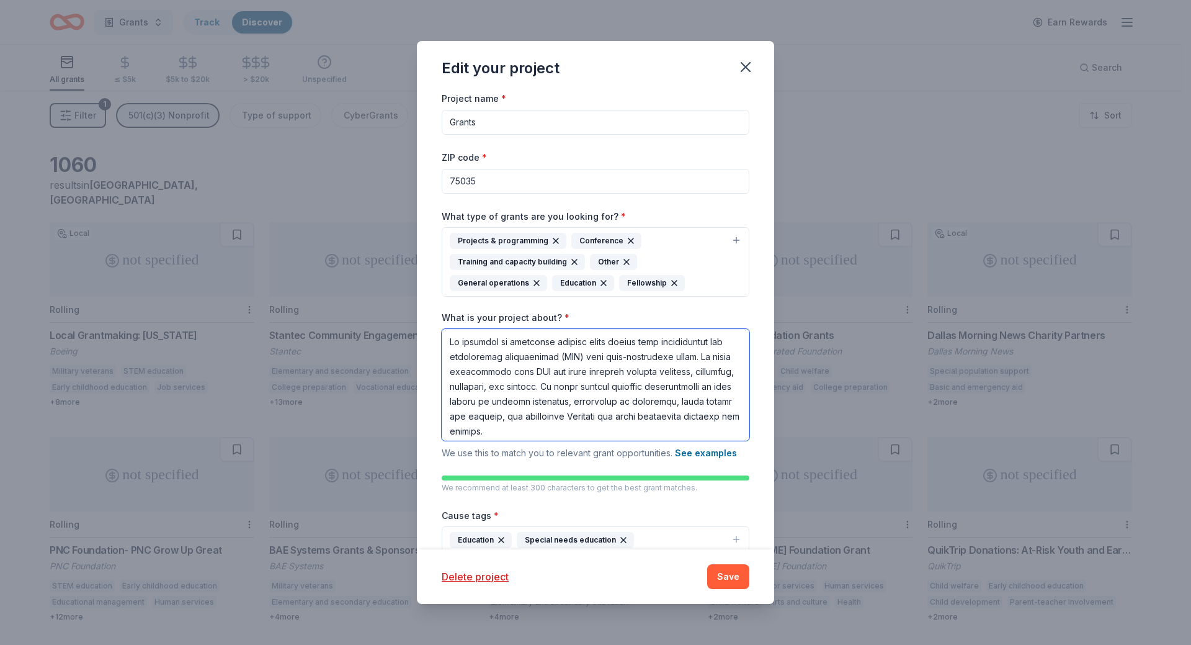
click at [465, 342] on textarea "What is your project about? *" at bounding box center [596, 385] width 308 height 112
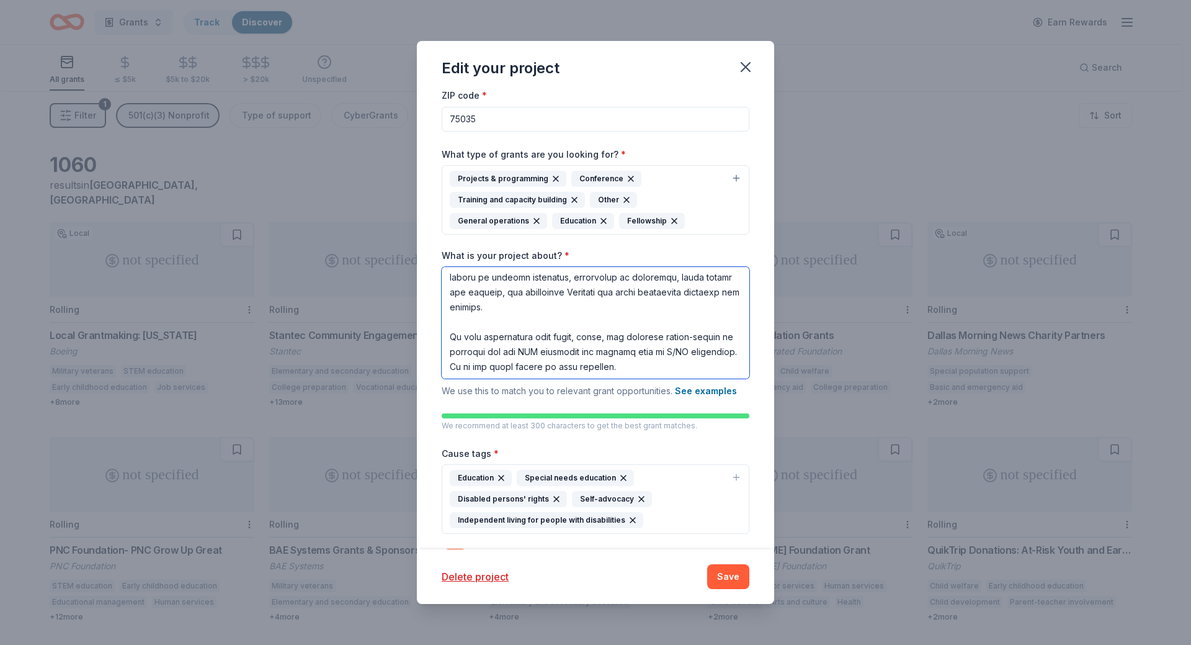
scroll to position [124, 0]
click at [449, 352] on textarea "What is your project about? *" at bounding box center [596, 323] width 308 height 112
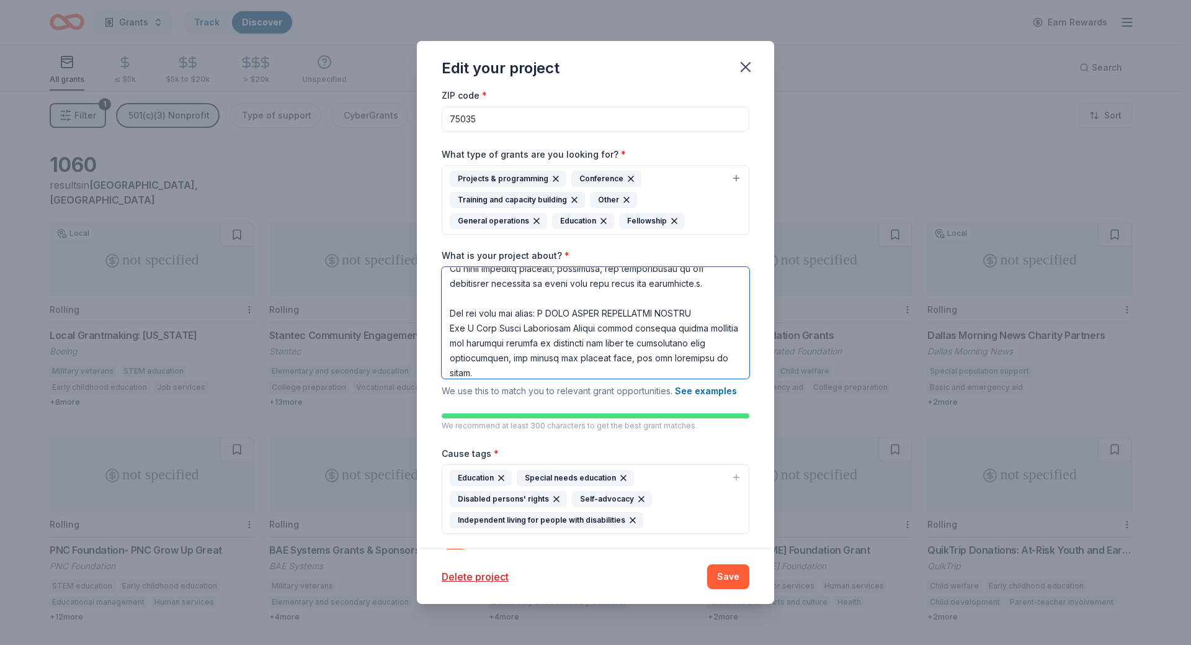
scroll to position [130, 0]
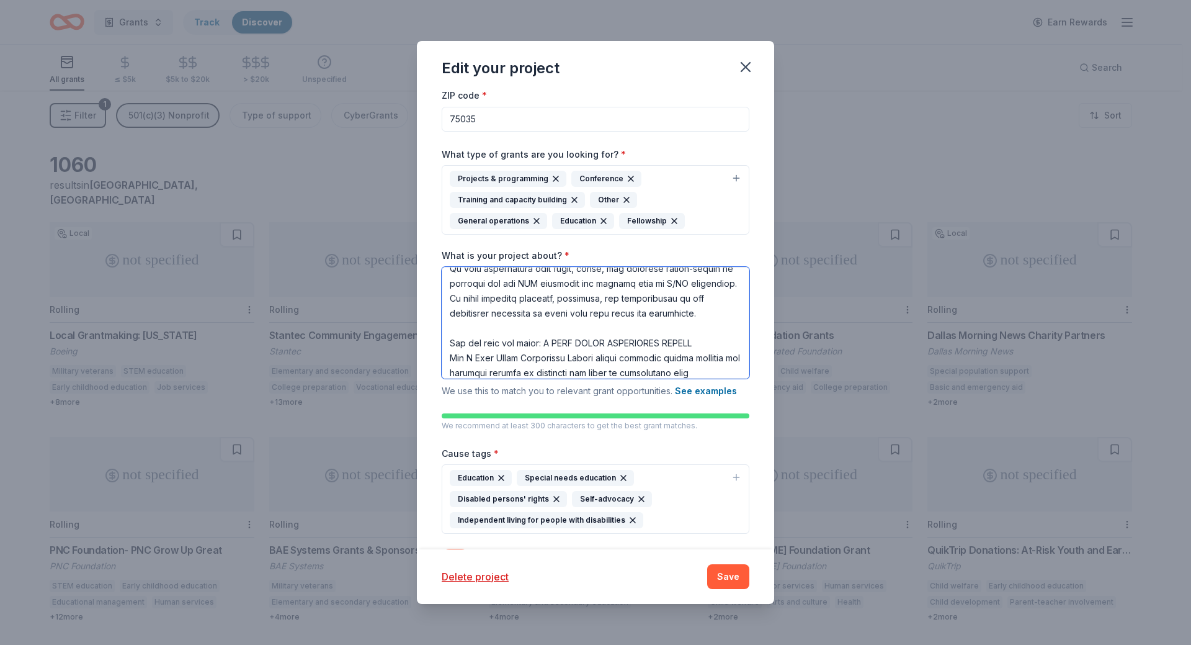
drag, startPoint x: 535, startPoint y: 359, endPoint x: 547, endPoint y: 363, distance: 12.0
click at [535, 358] on textarea "What is your project about? *" at bounding box center [596, 323] width 308 height 112
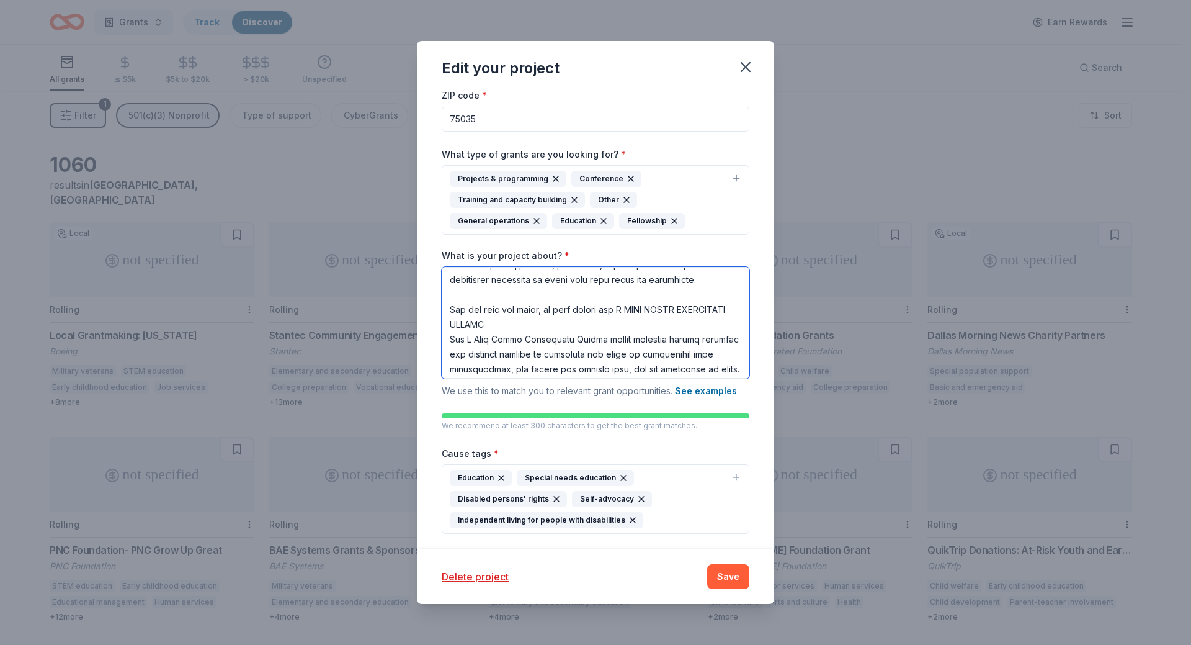
scroll to position [192, 0]
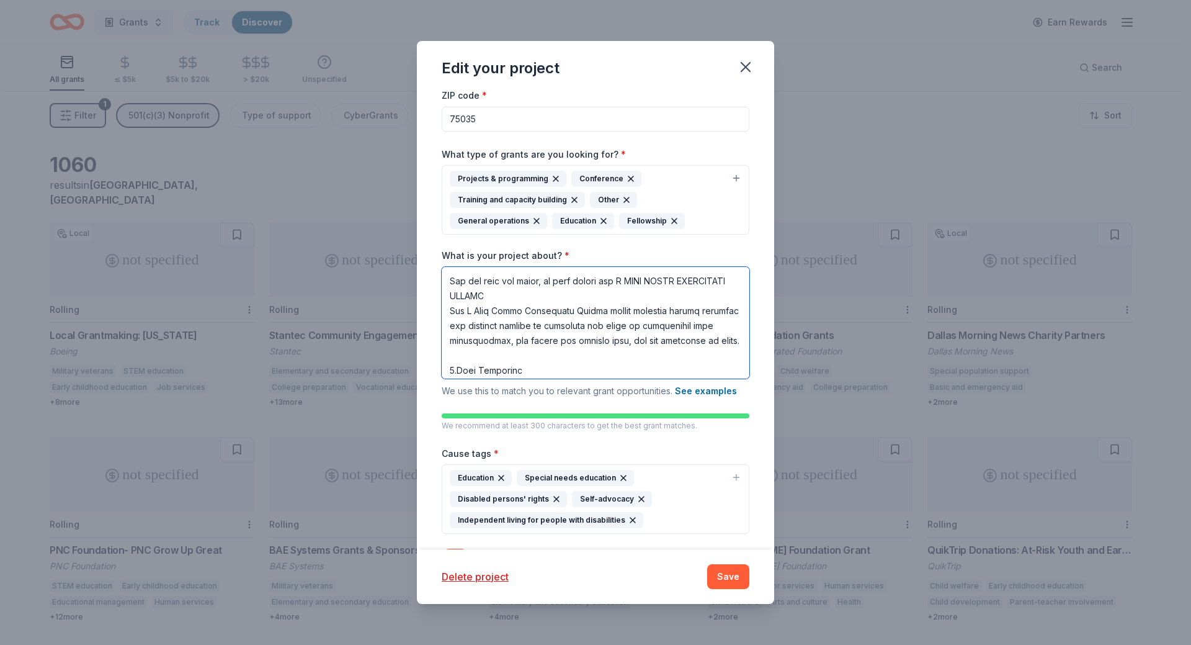
click at [572, 309] on textarea "What is your project about? *" at bounding box center [596, 323] width 308 height 112
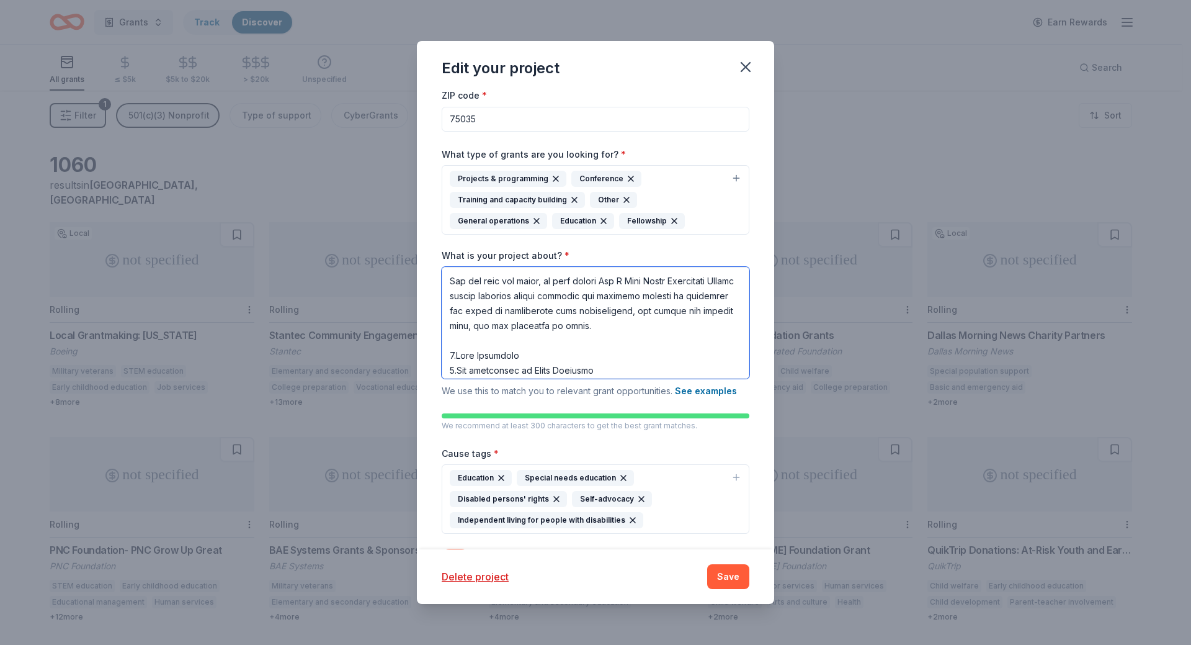
click at [528, 311] on textarea "What is your project about? *" at bounding box center [596, 323] width 308 height 112
click at [494, 356] on textarea "What is your project about? *" at bounding box center [596, 323] width 308 height 112
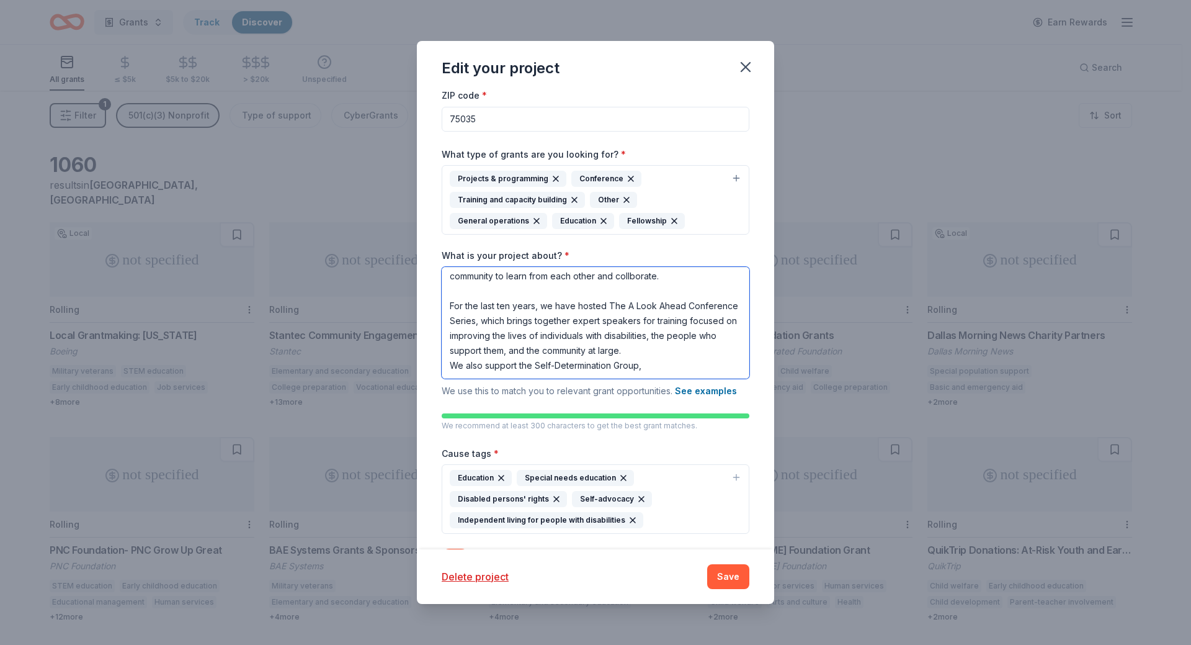
scroll to position [197, 0]
click at [514, 348] on textarea "We envision an inclusive society where people with intellectual and development…" at bounding box center [596, 323] width 308 height 112
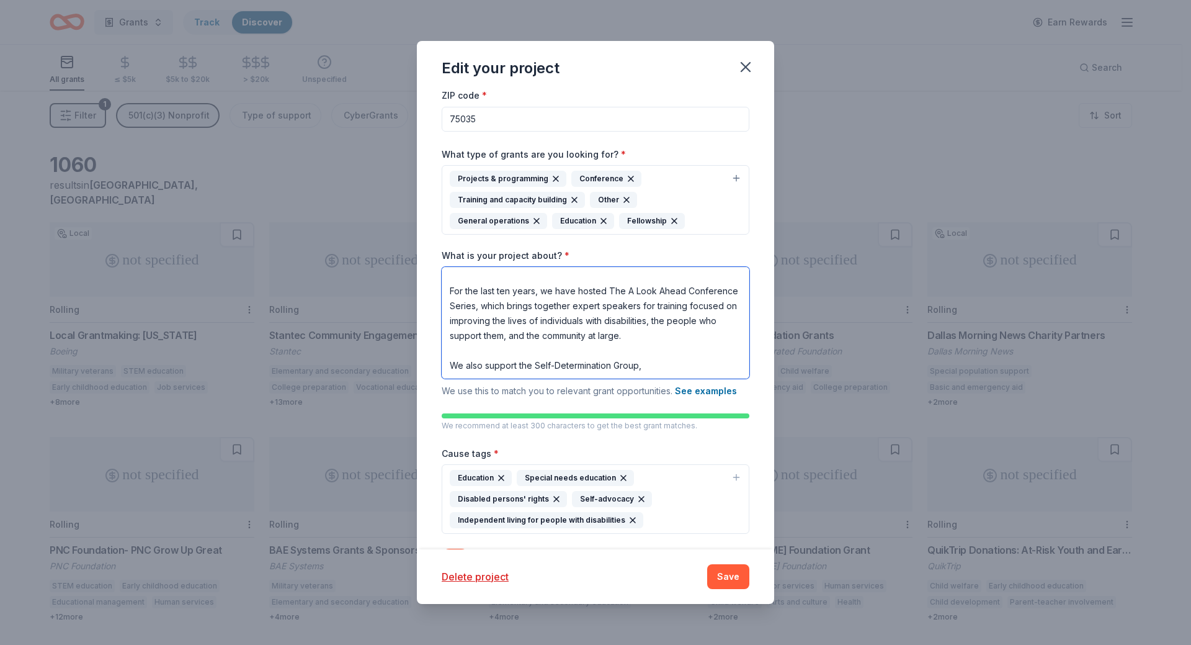
scroll to position [212, 0]
click at [665, 369] on textarea "We envision an inclusive society where people with intellectual and development…" at bounding box center [596, 323] width 308 height 112
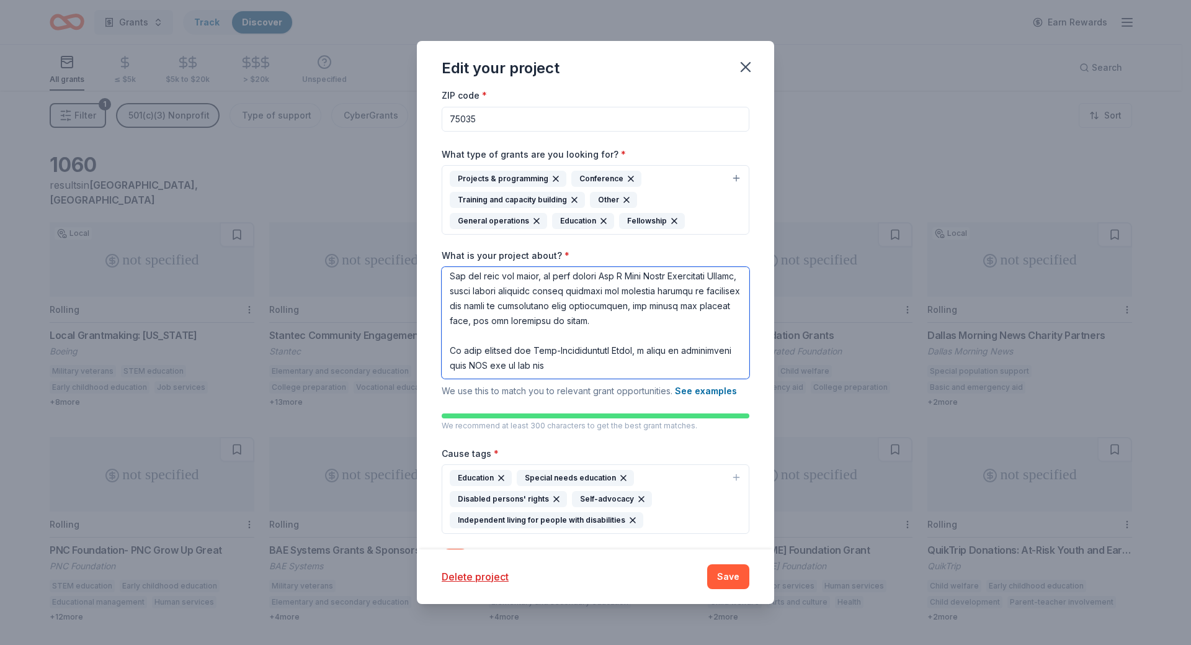
scroll to position [227, 0]
drag, startPoint x: 531, startPoint y: 374, endPoint x: 453, endPoint y: 373, distance: 78.2
click at [453, 373] on textarea "What is your project about? *" at bounding box center [596, 323] width 308 height 112
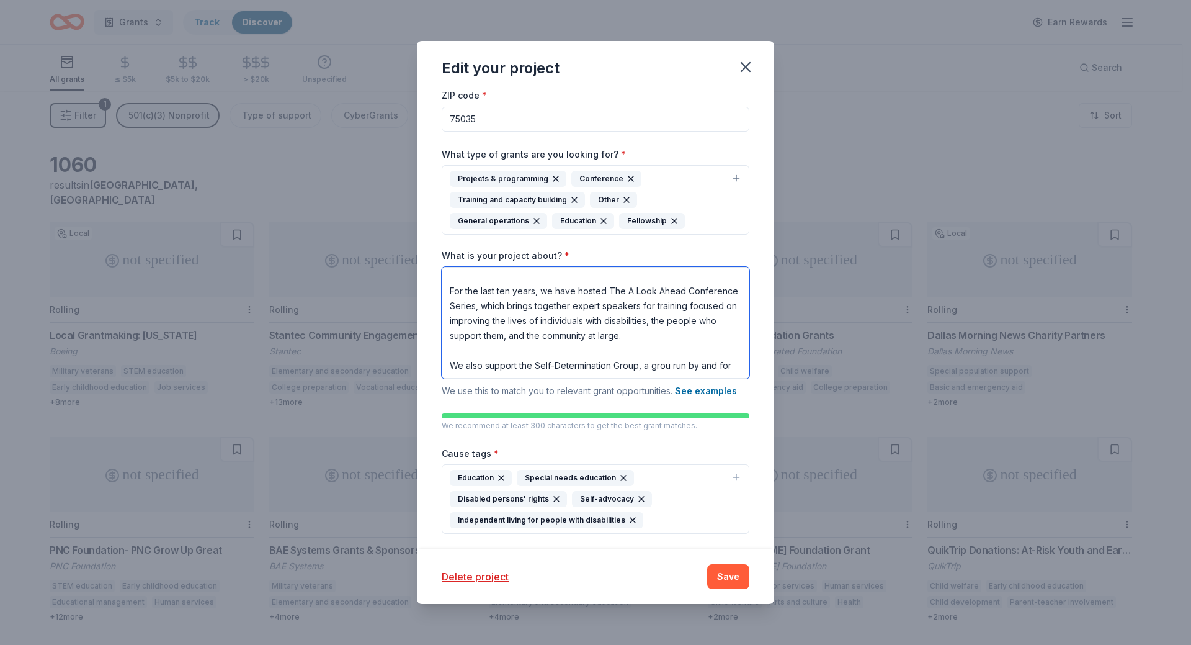
click at [486, 368] on textarea "We envision an inclusive society where people with intellectual and development…" at bounding box center [596, 323] width 308 height 112
click at [670, 355] on textarea "We envision an inclusive society where people with intellectual and development…" at bounding box center [596, 323] width 308 height 112
click at [497, 368] on textarea "We envision an inclusive society where people with intellectual and development…" at bounding box center [596, 323] width 308 height 112
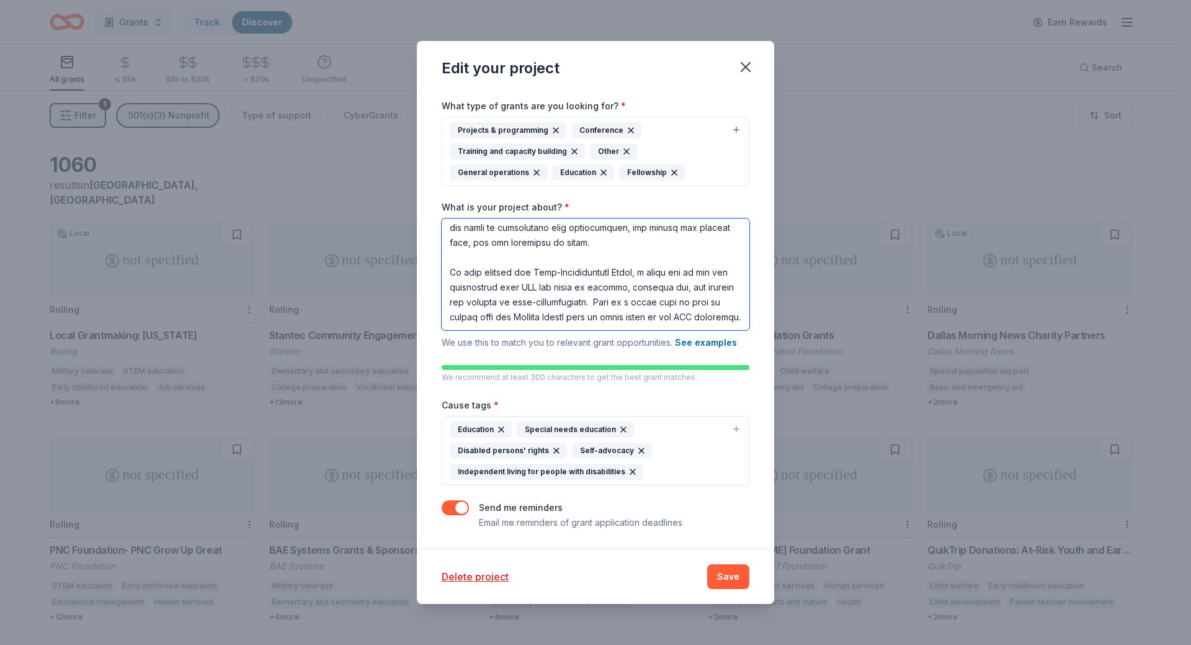
scroll to position [111, 0]
type textarea "We envision an inclusive society where people with intellectual and development…"
click at [622, 426] on icon "button" at bounding box center [624, 429] width 10 height 10
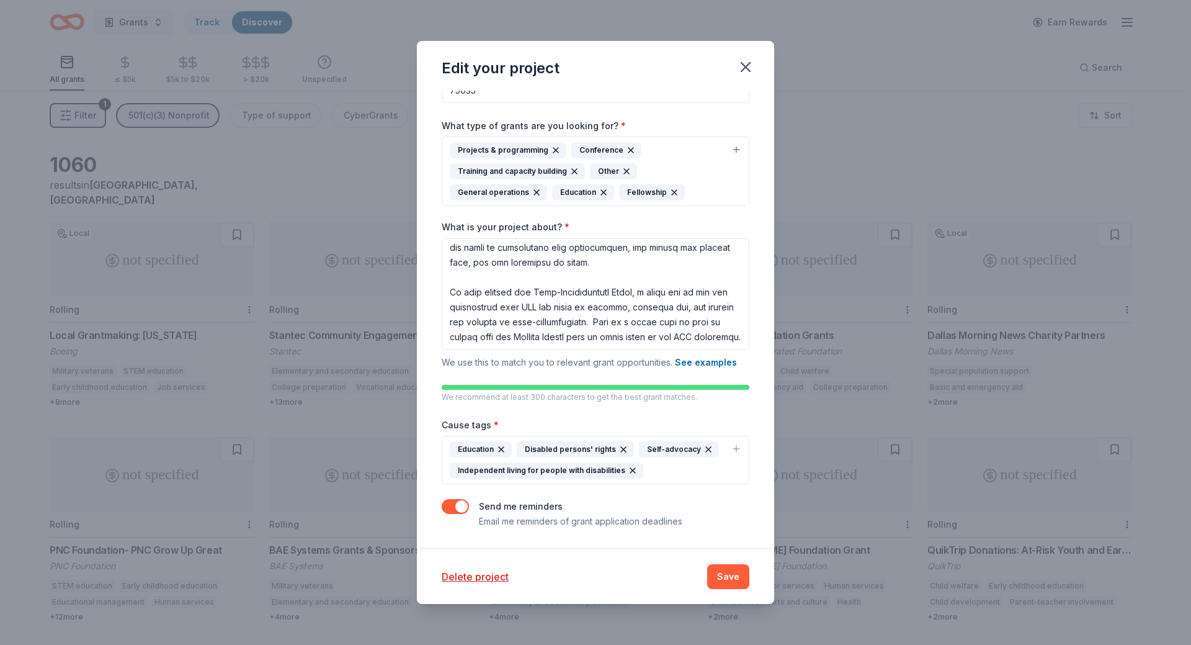
click at [665, 462] on div "Education Disabled persons' rights Self-advocacy Independent living for people …" at bounding box center [588, 459] width 277 height 37
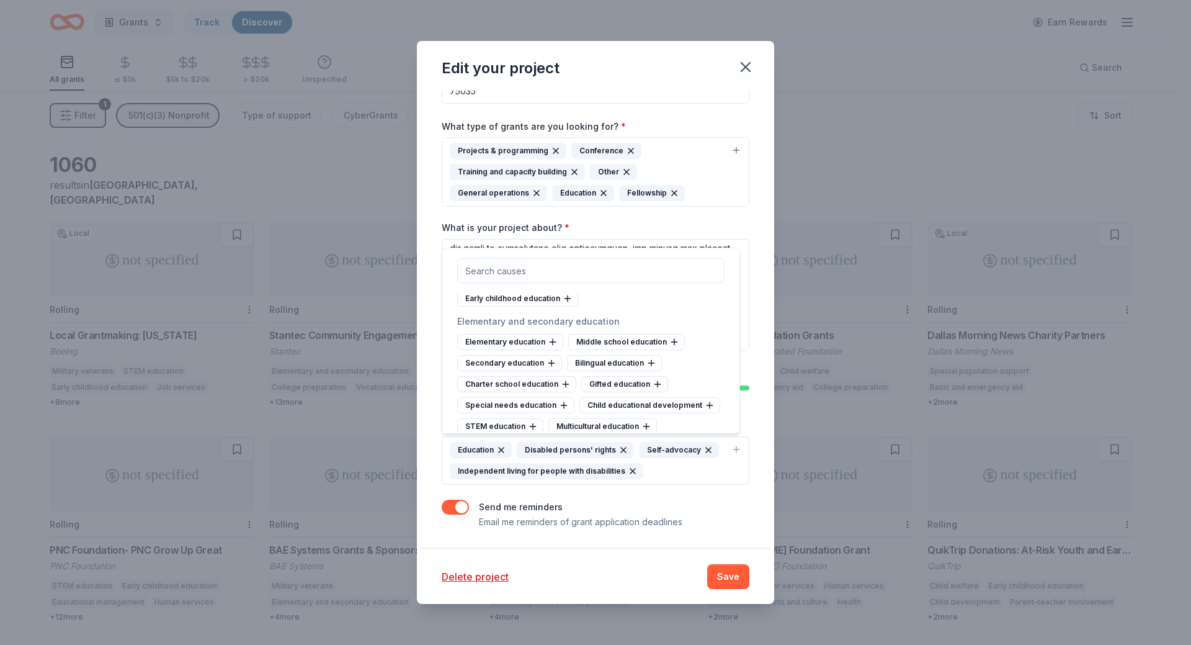
scroll to position [683, 0]
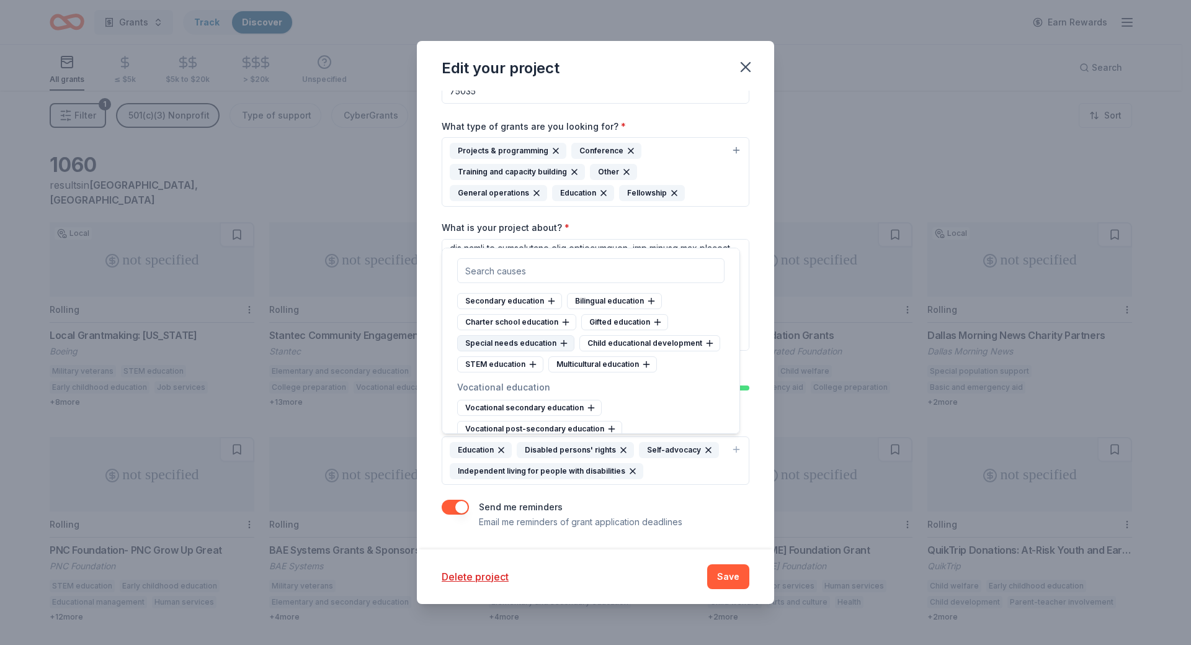
click at [540, 351] on div "Special needs education" at bounding box center [515, 343] width 117 height 16
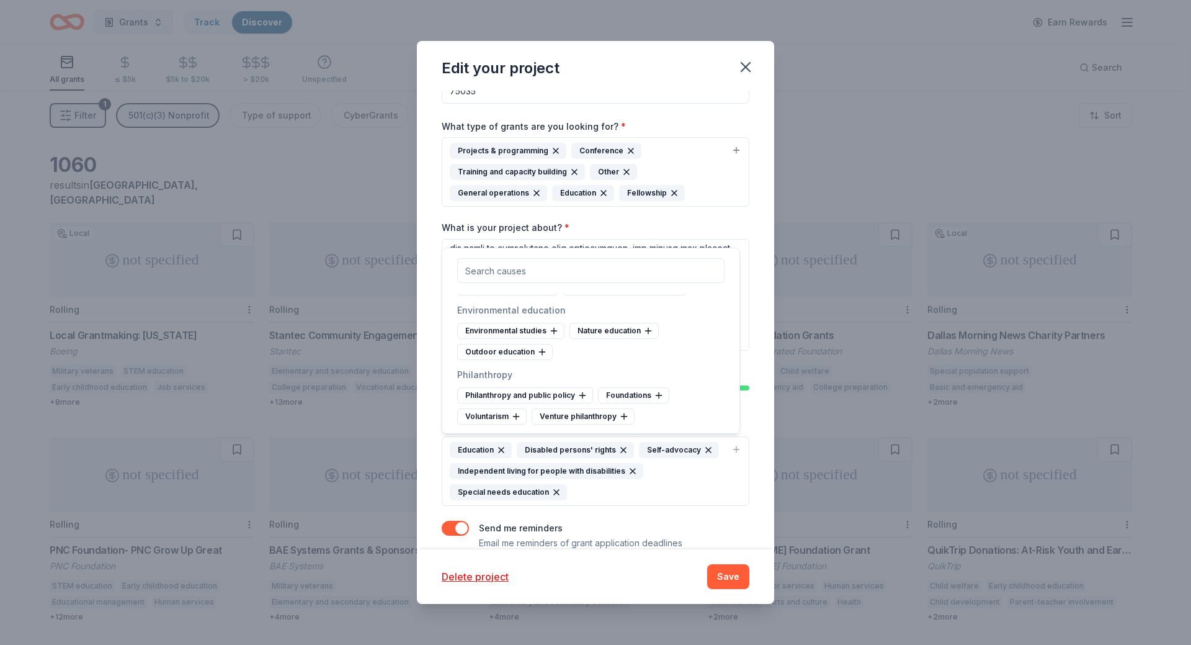
scroll to position [1551, 0]
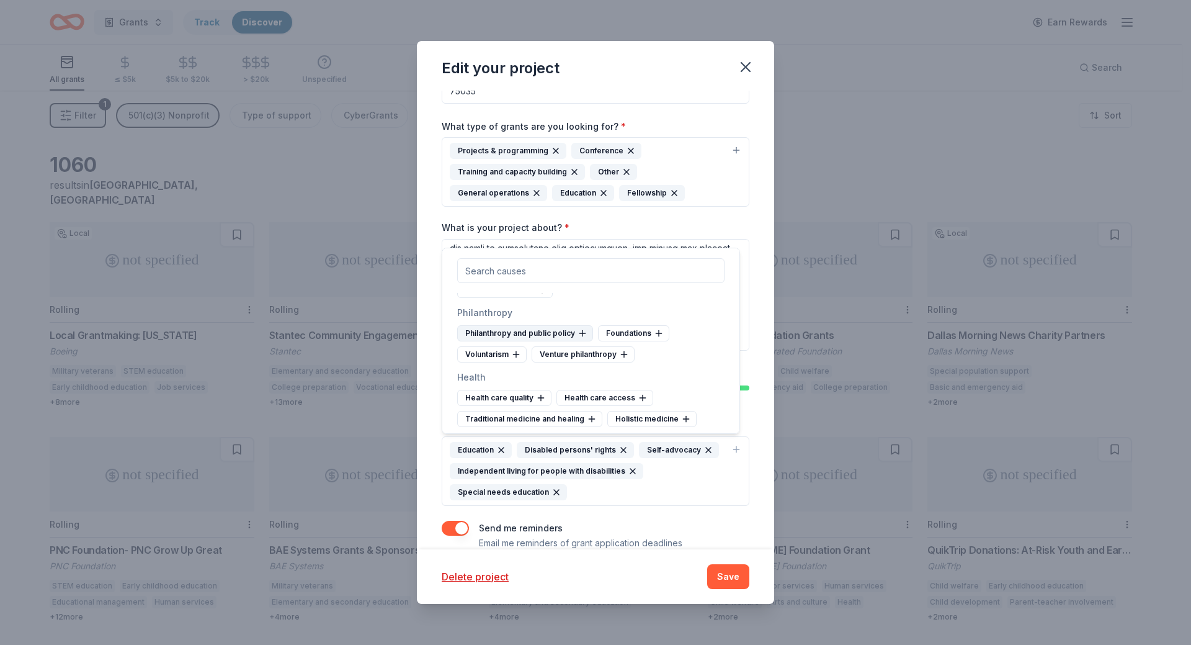
click at [560, 341] on div "Philanthropy and public policy" at bounding box center [525, 333] width 136 height 16
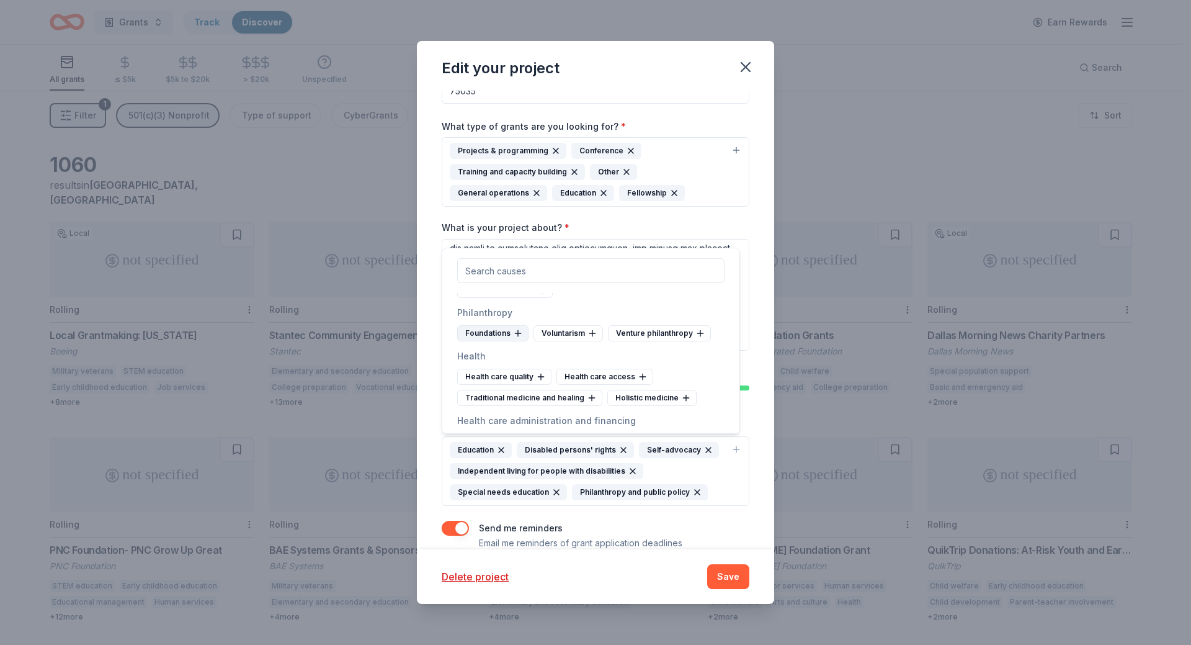
click at [489, 341] on div "Foundations" at bounding box center [492, 333] width 71 height 16
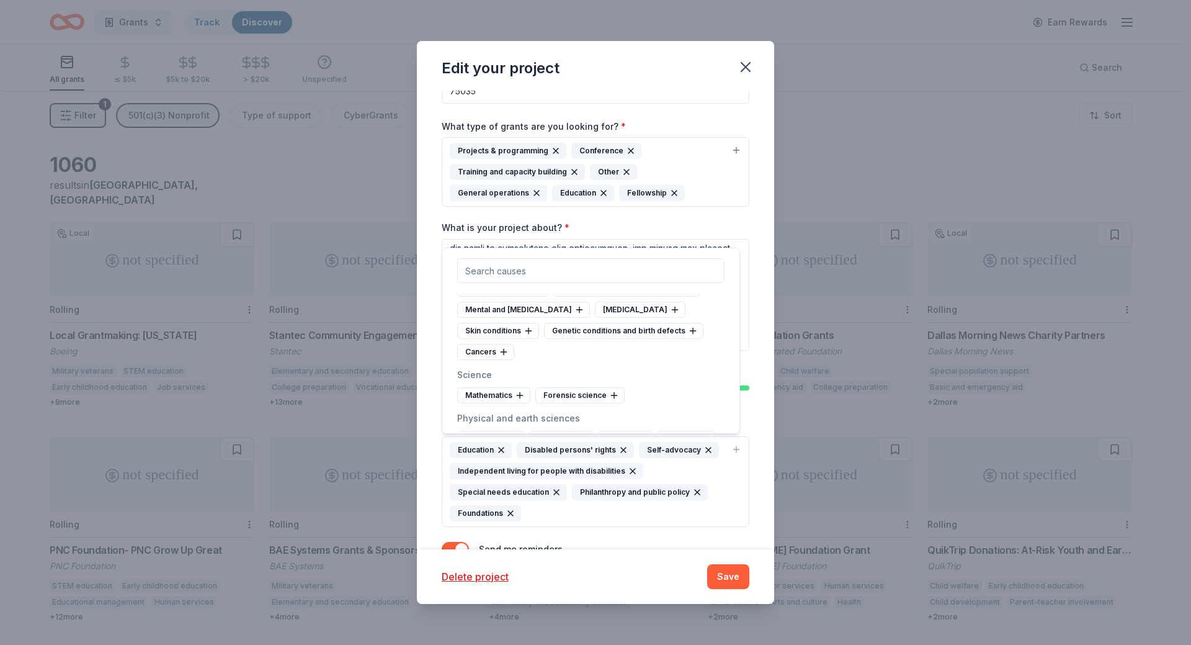
scroll to position [2854, 0]
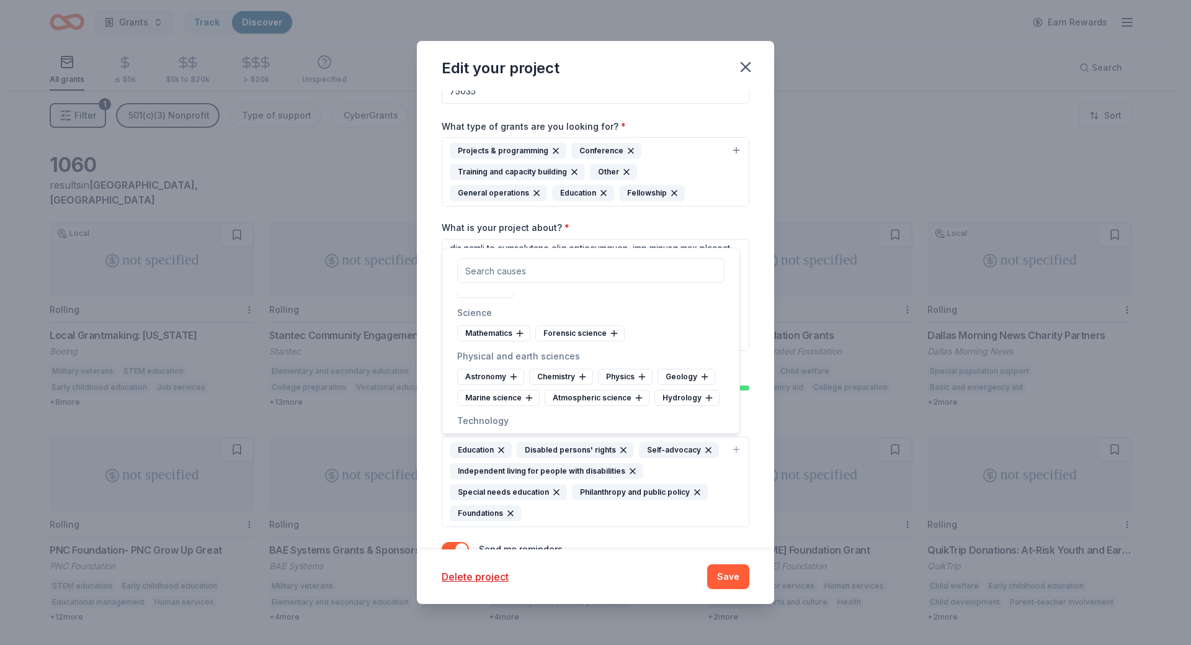
click at [558, 277] on div "Genetic conditions and birth defects" at bounding box center [623, 269] width 159 height 16
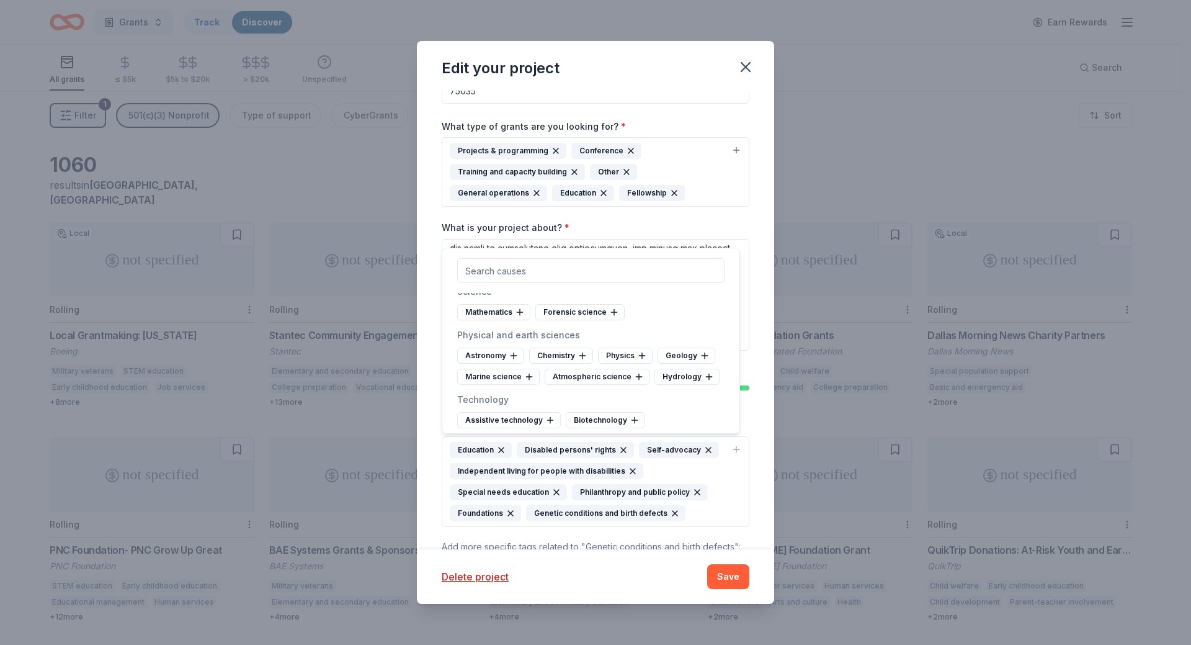
click at [670, 512] on icon "button" at bounding box center [675, 513] width 10 height 10
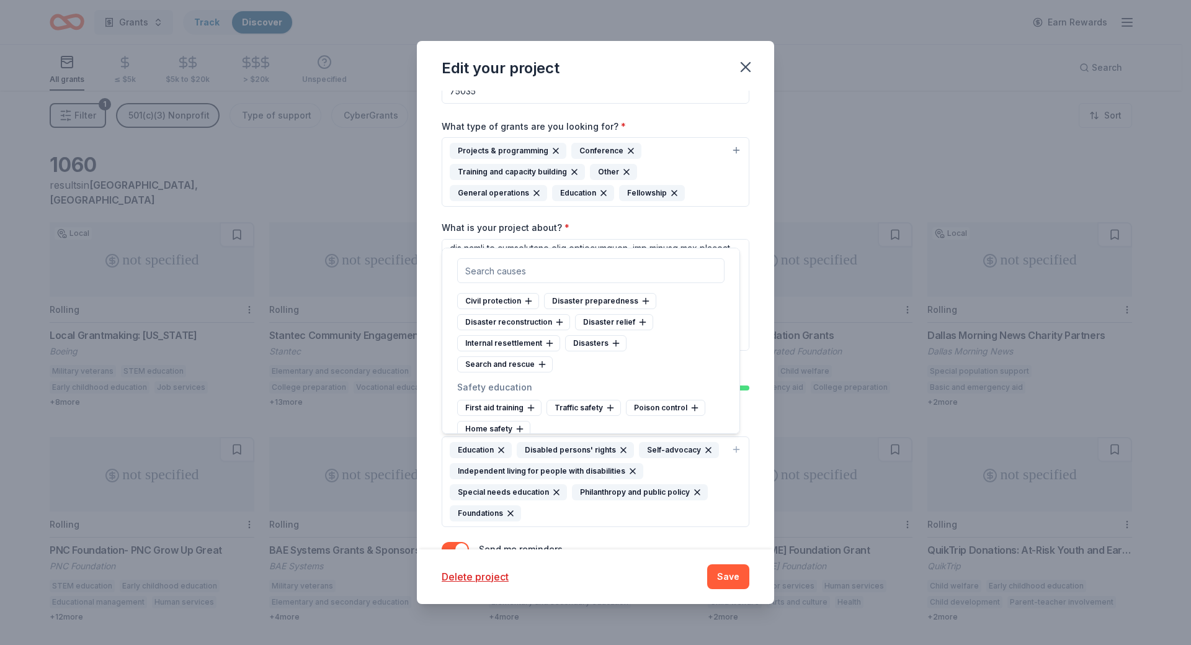
scroll to position [4343, 0]
click at [597, 247] on div "Disaster preparedness" at bounding box center [600, 239] width 112 height 16
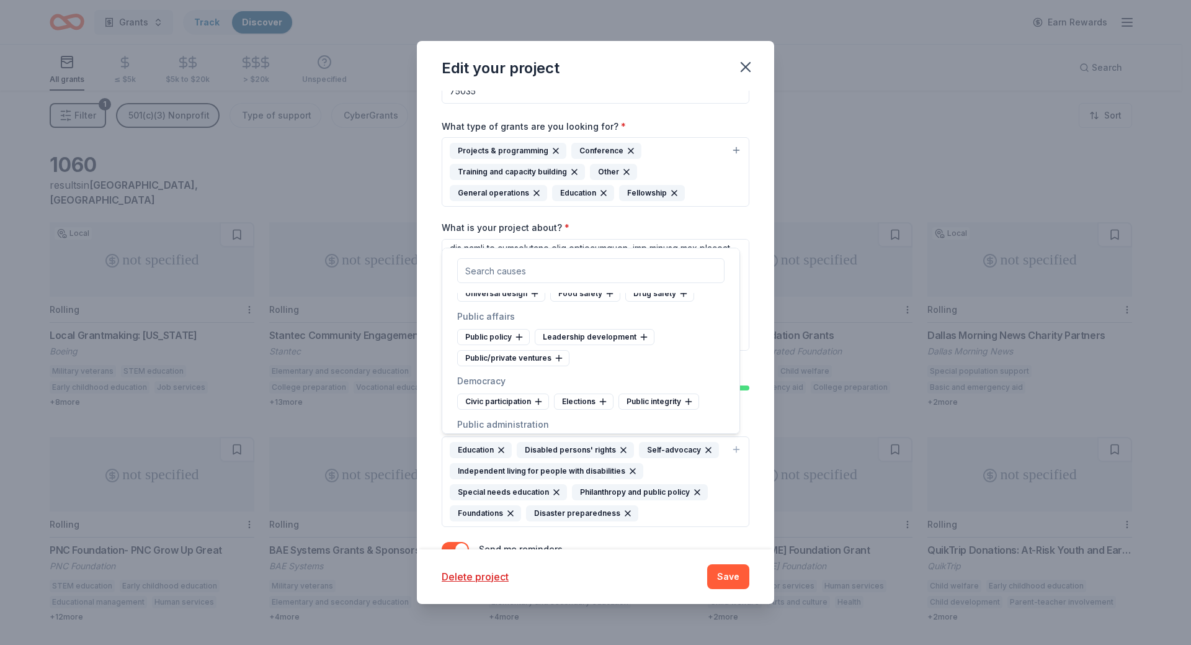
scroll to position [4468, 0]
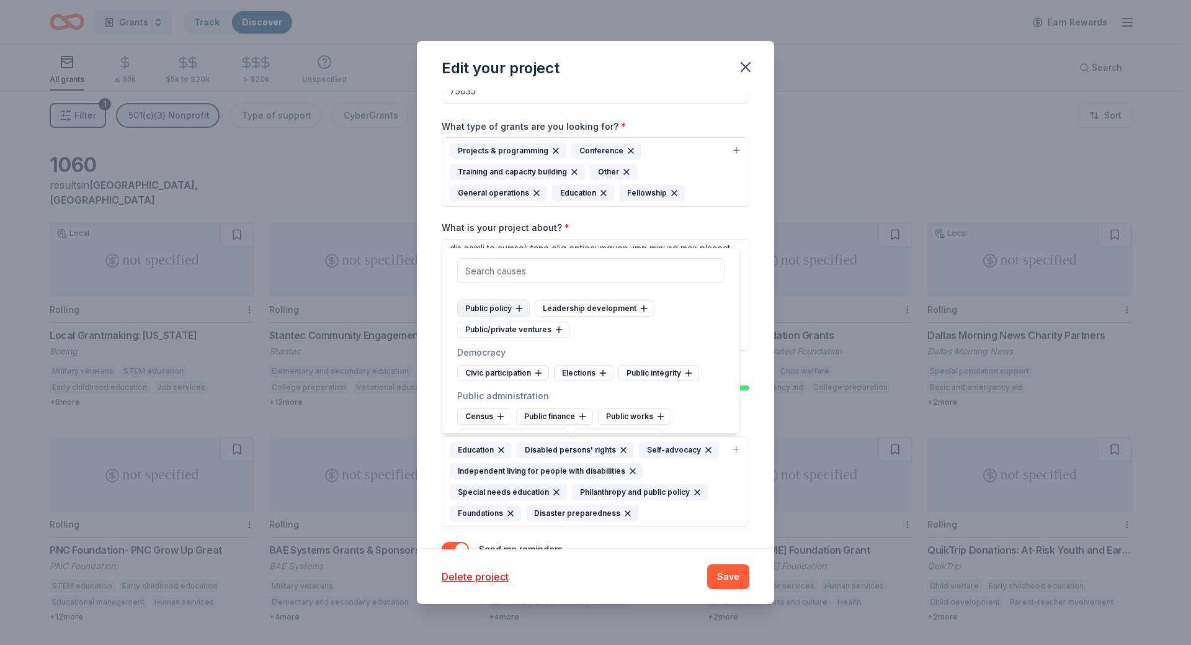
click at [488, 316] on div "Public policy" at bounding box center [493, 308] width 73 height 16
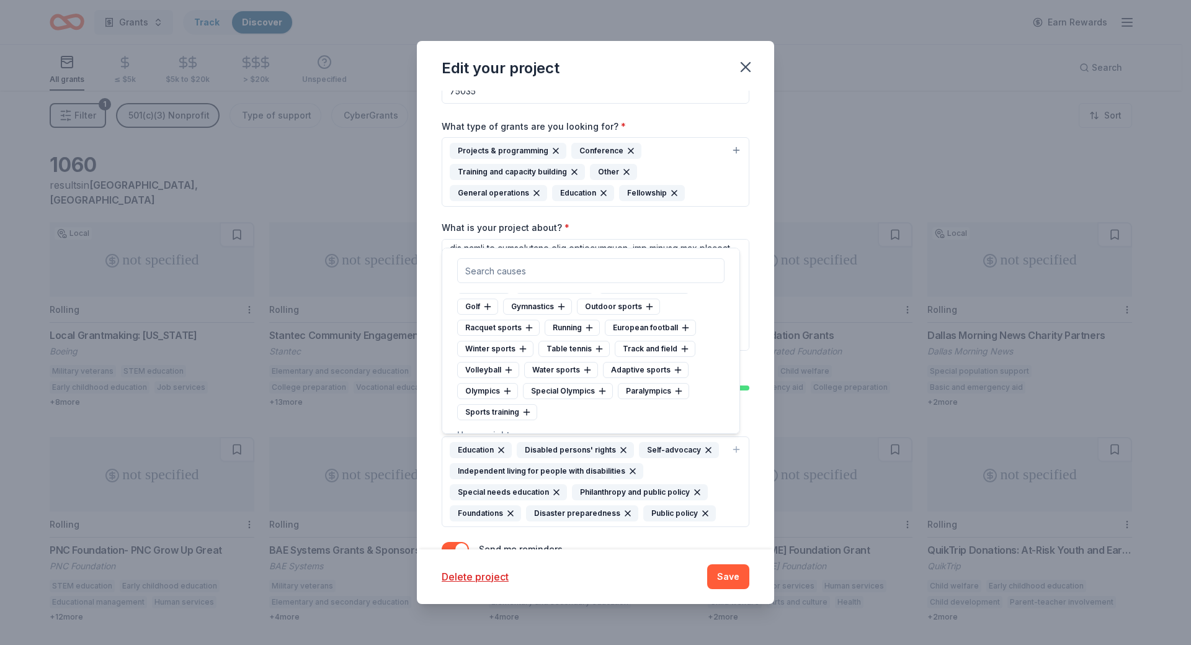
scroll to position [5957, 0]
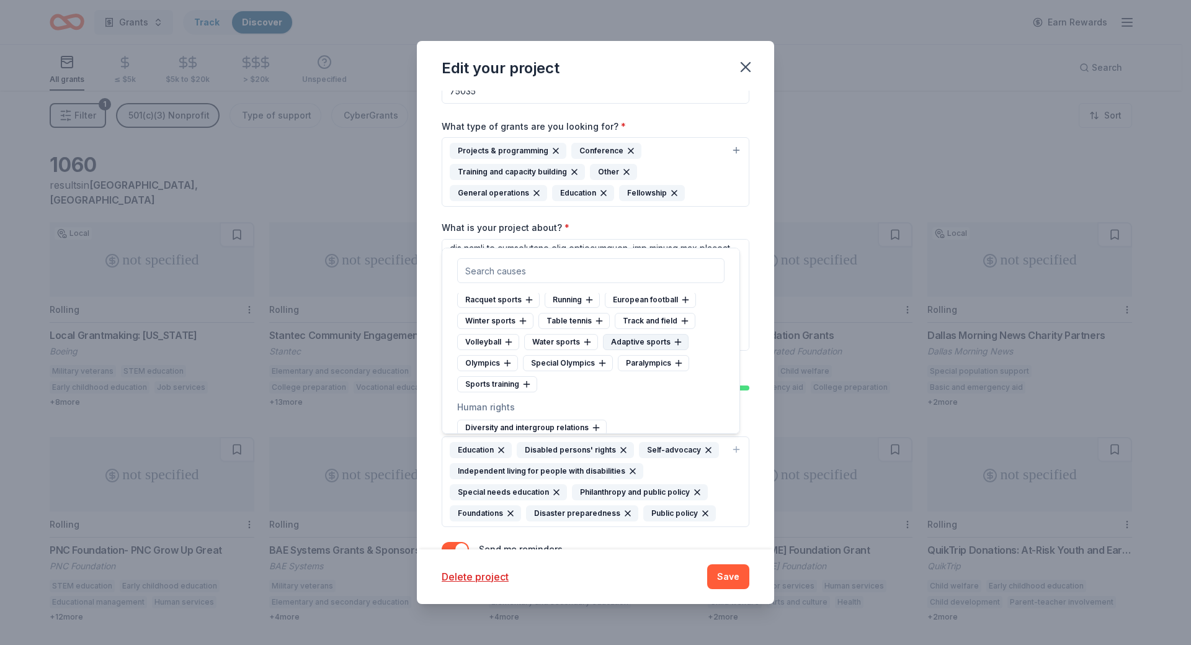
click at [622, 350] on div "Adaptive sports" at bounding box center [646, 342] width 86 height 16
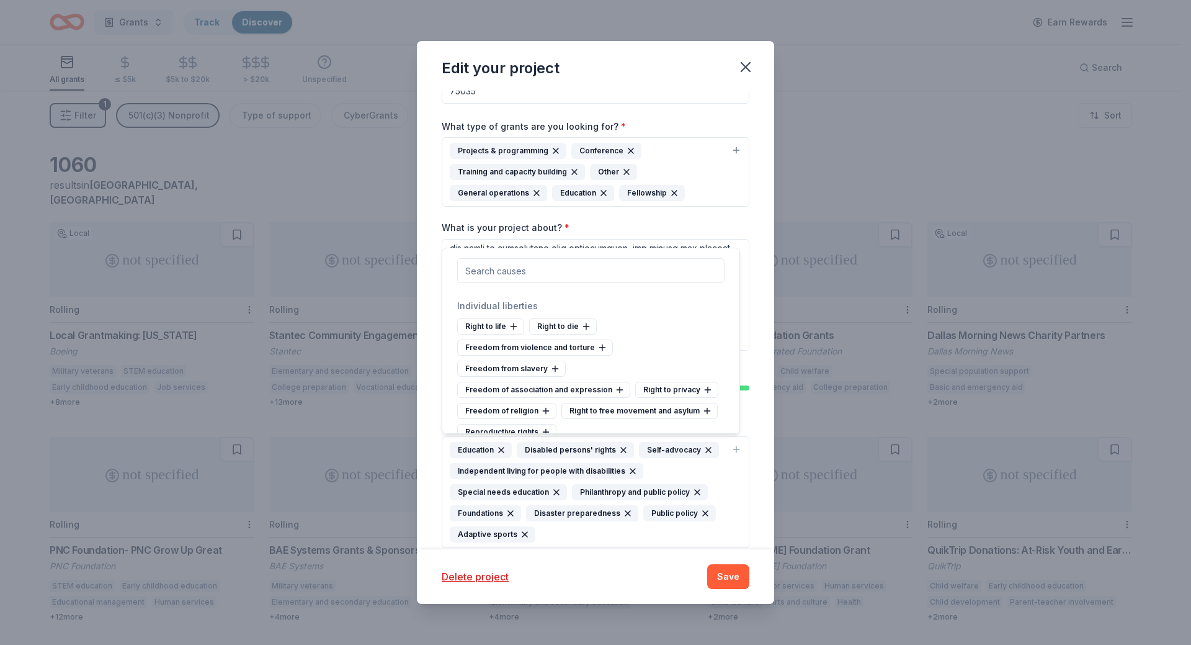
scroll to position [6081, 0]
click at [557, 290] on div "Diversity and intergroup relations" at bounding box center [532, 282] width 150 height 16
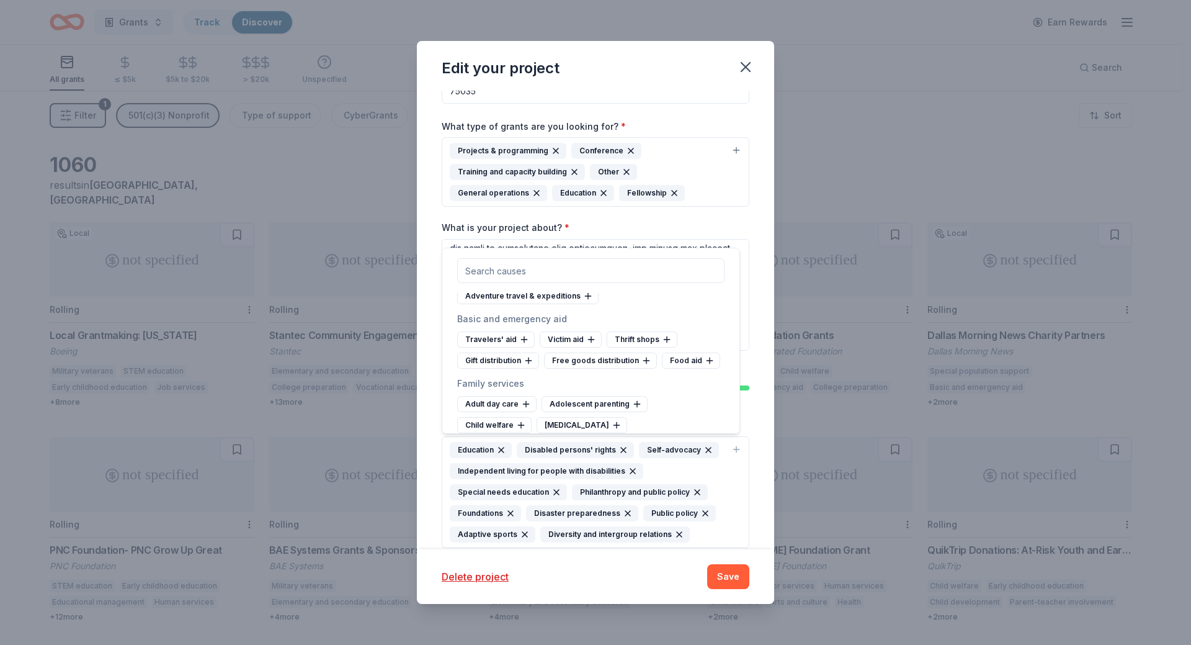
scroll to position [6577, 0]
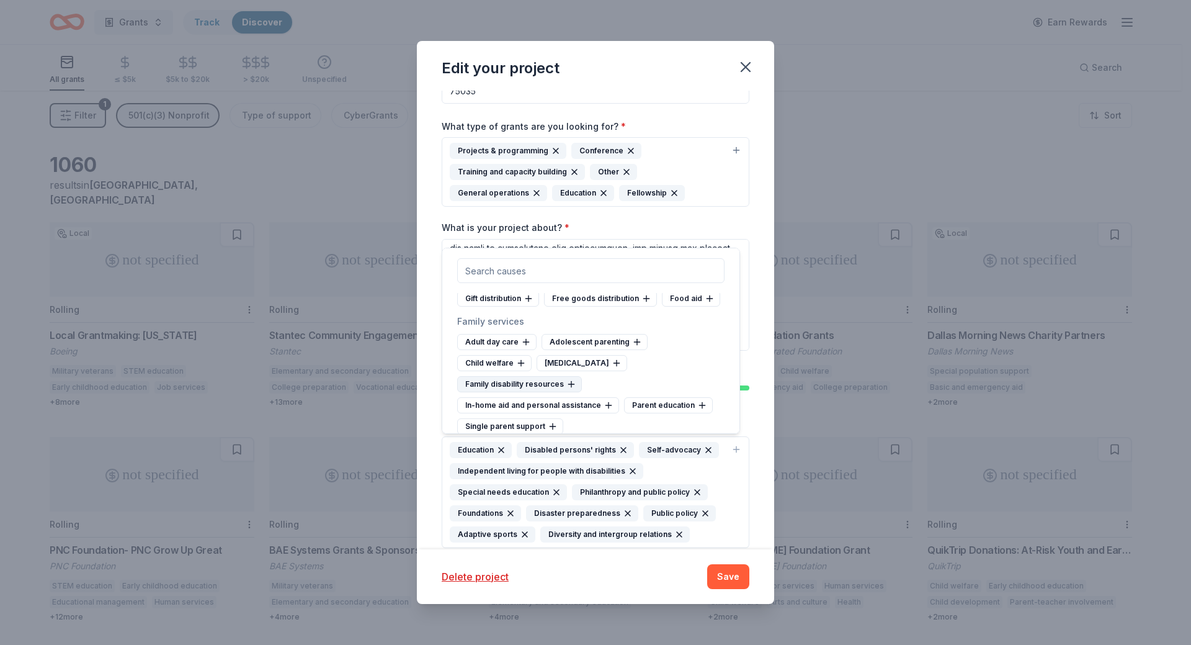
click at [539, 384] on div "Family disability resources" at bounding box center [519, 384] width 125 height 16
click at [638, 382] on div "Parent education" at bounding box center [668, 384] width 89 height 16
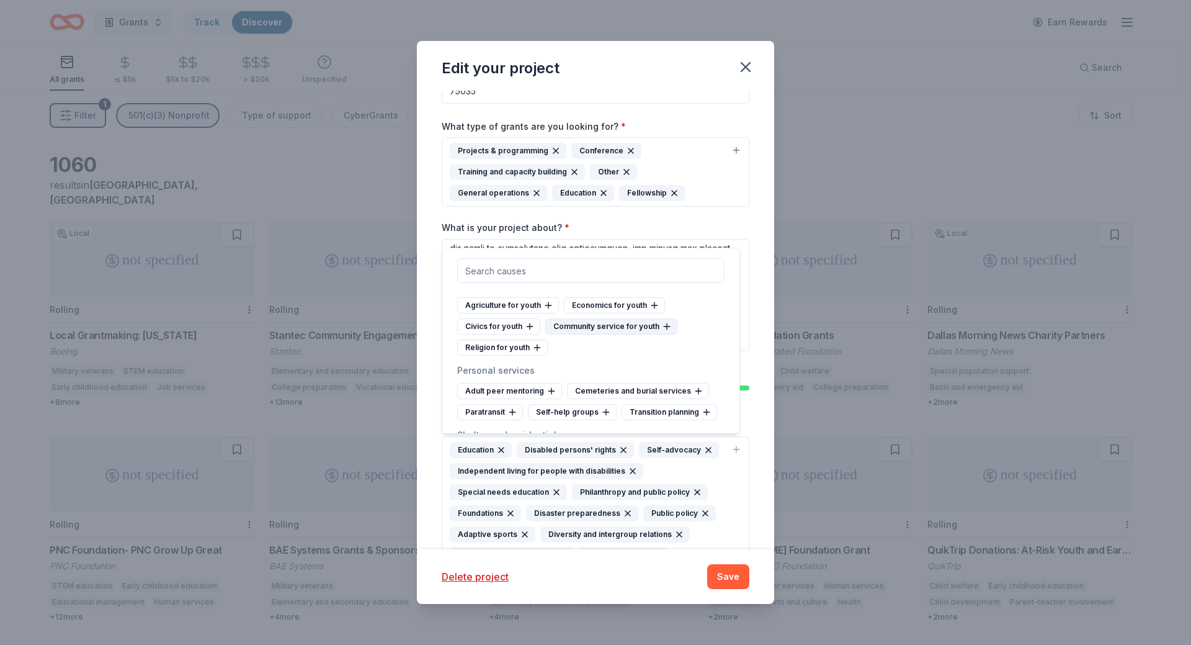
scroll to position [6763, 0]
click at [533, 391] on div "Adult peer mentoring" at bounding box center [509, 390] width 105 height 16
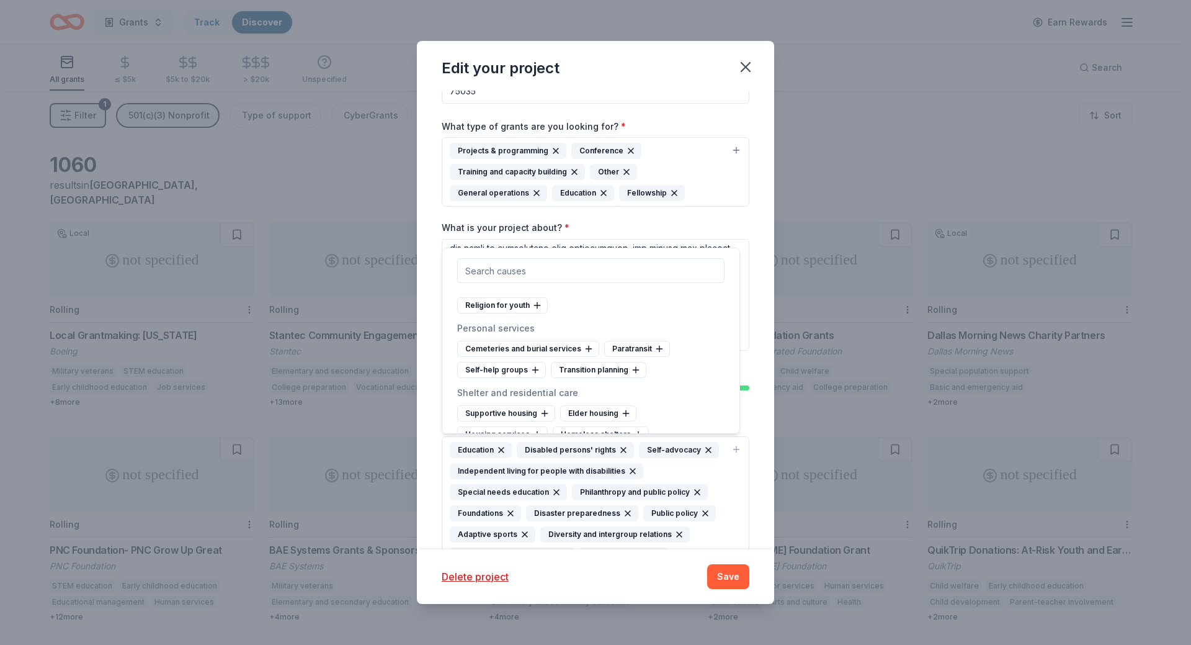
scroll to position [6825, 0]
click at [591, 347] on div "Transition planning" at bounding box center [599, 349] width 96 height 16
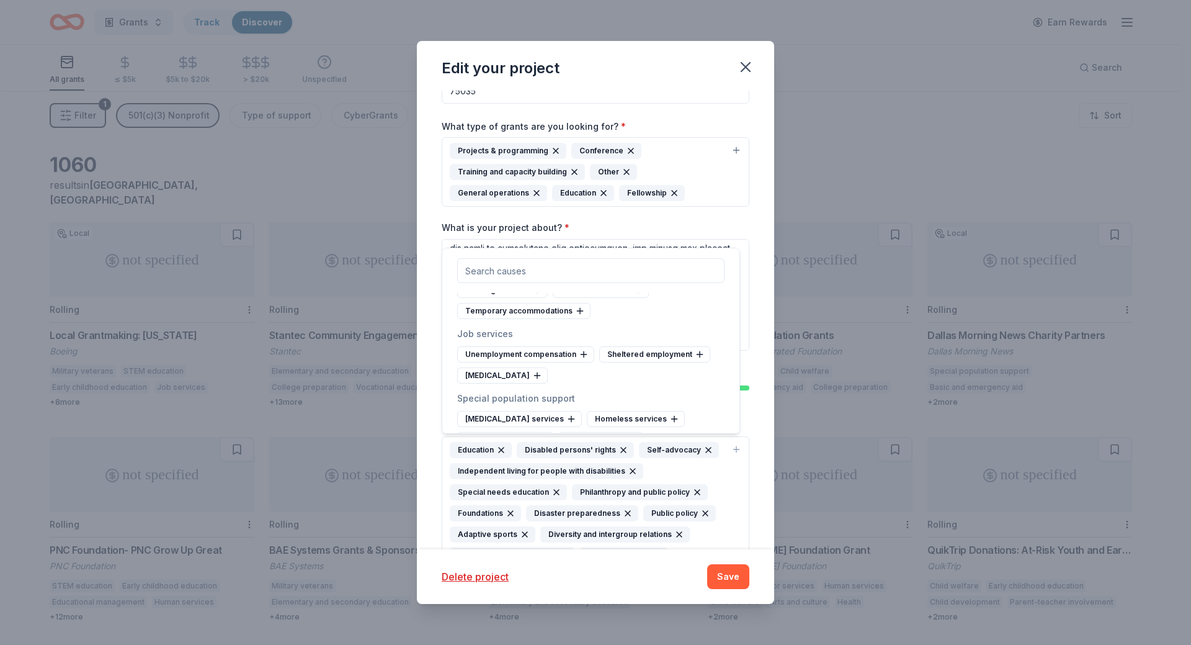
scroll to position [7012, 0]
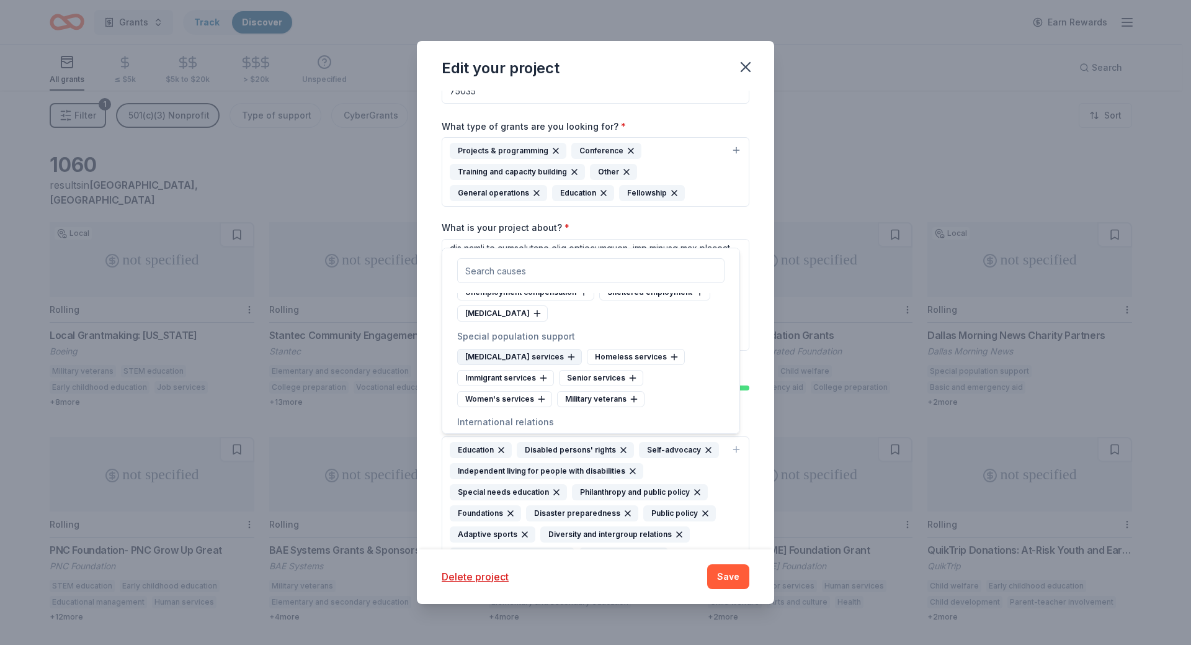
click at [570, 358] on div "Developmental disability services" at bounding box center [519, 357] width 125 height 16
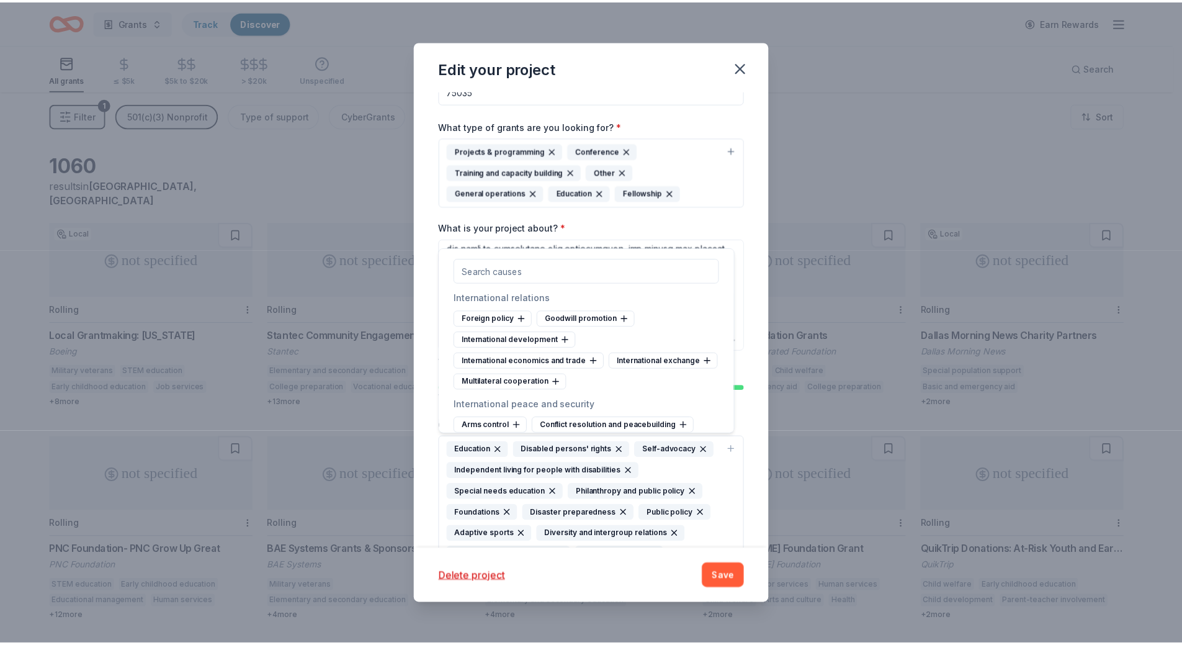
scroll to position [7167, 0]
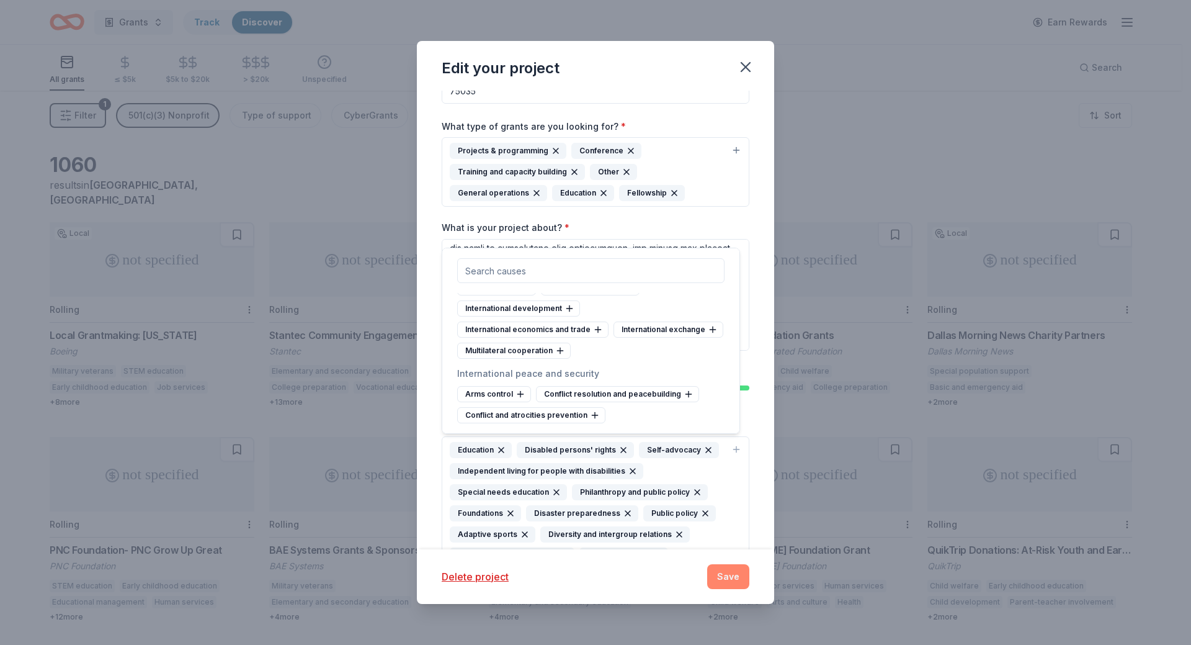
click at [723, 577] on button "Save" at bounding box center [728, 576] width 42 height 25
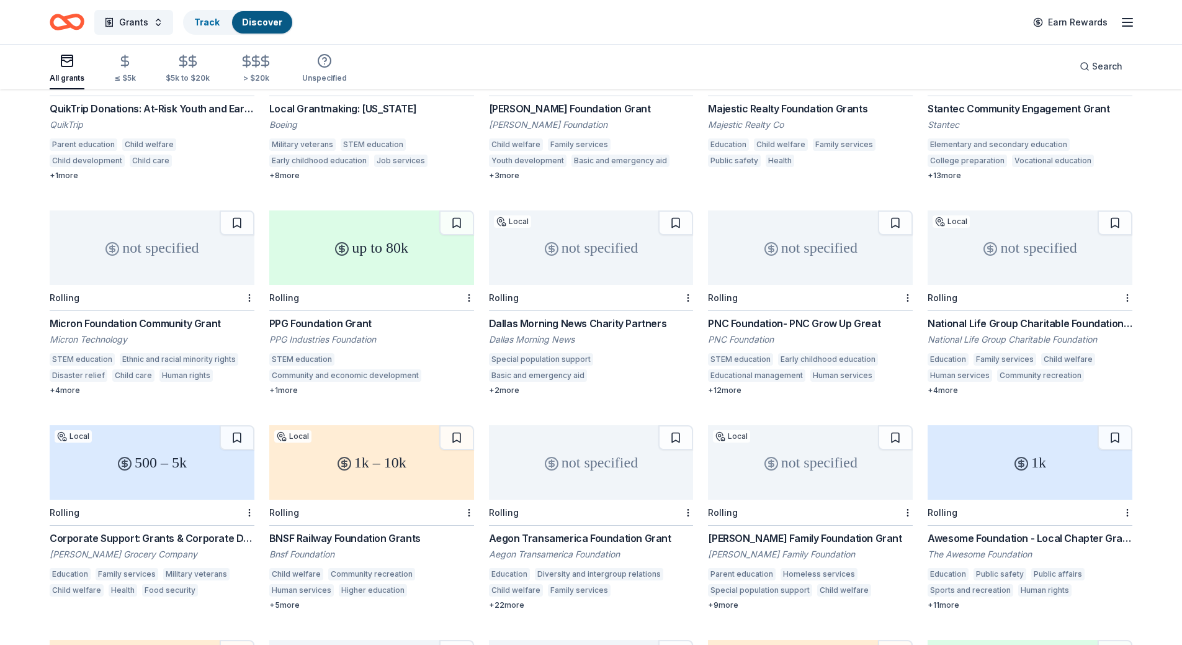
scroll to position [248, 0]
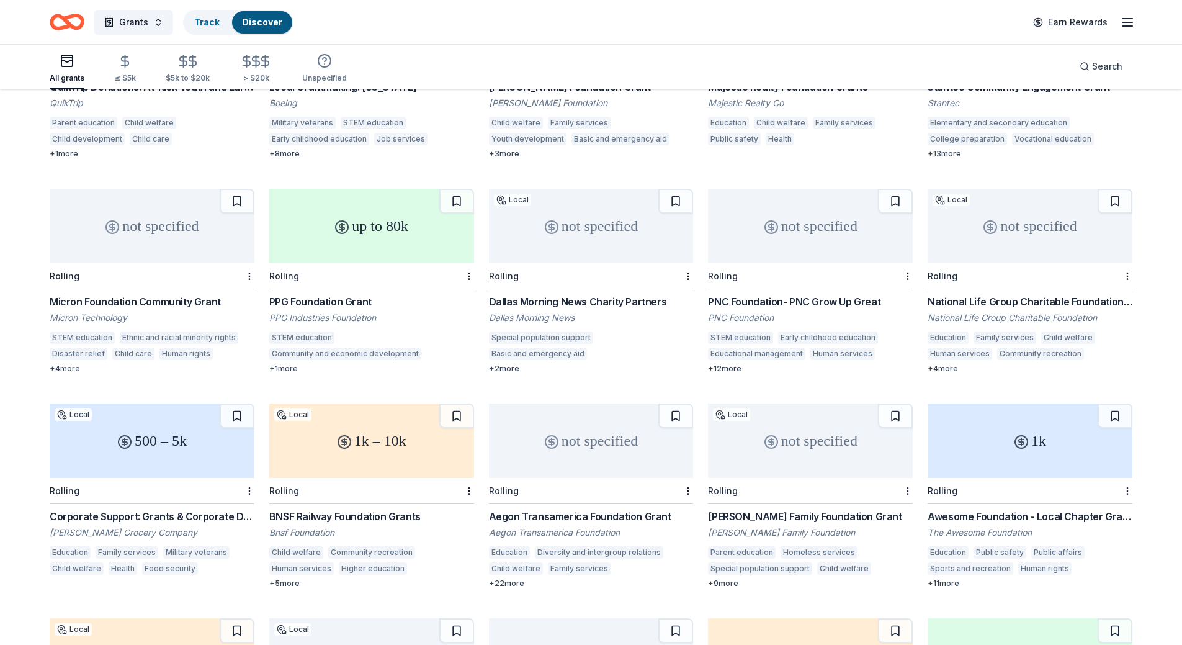
click at [78, 364] on div "+ 4 more" at bounding box center [152, 369] width 205 height 10
click at [641, 294] on div "Dallas Morning News Charity Partners" at bounding box center [591, 301] width 205 height 15
click at [735, 364] on div "+ 12 more" at bounding box center [810, 369] width 205 height 10
click at [946, 364] on div "+ 4 more" at bounding box center [1030, 369] width 205 height 10
click at [290, 578] on div "+ 5 more" at bounding box center [371, 583] width 205 height 10
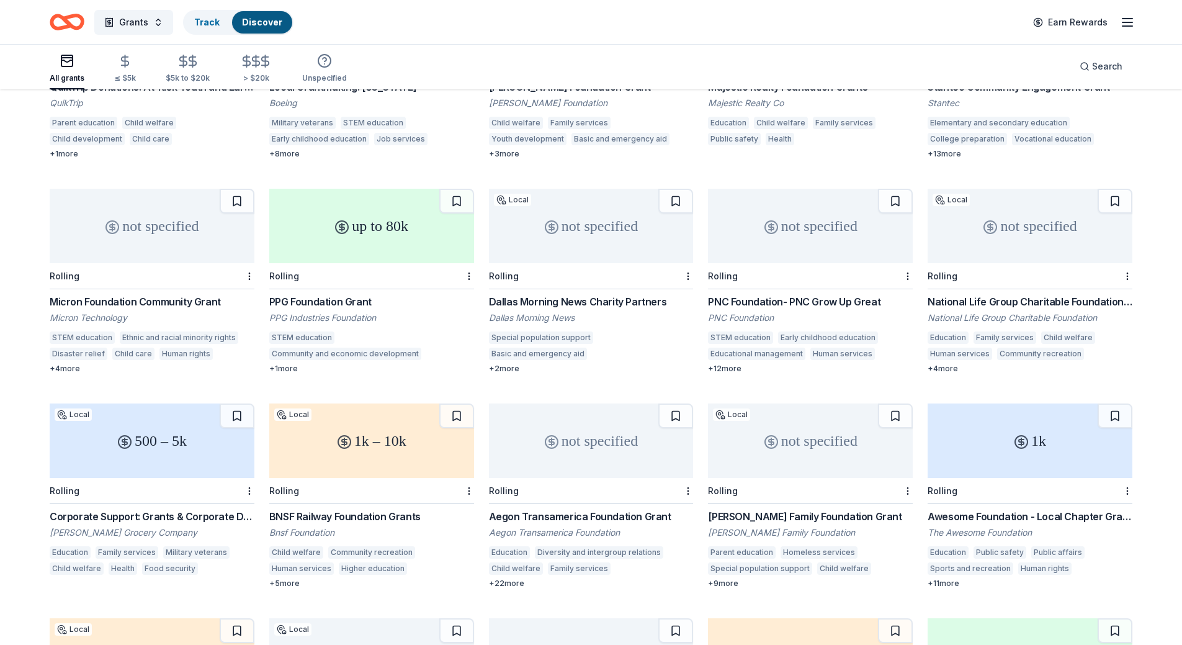
click at [509, 562] on div "Education Diversity and intergroup relations Child welfare Family services STEM…" at bounding box center [591, 562] width 205 height 32
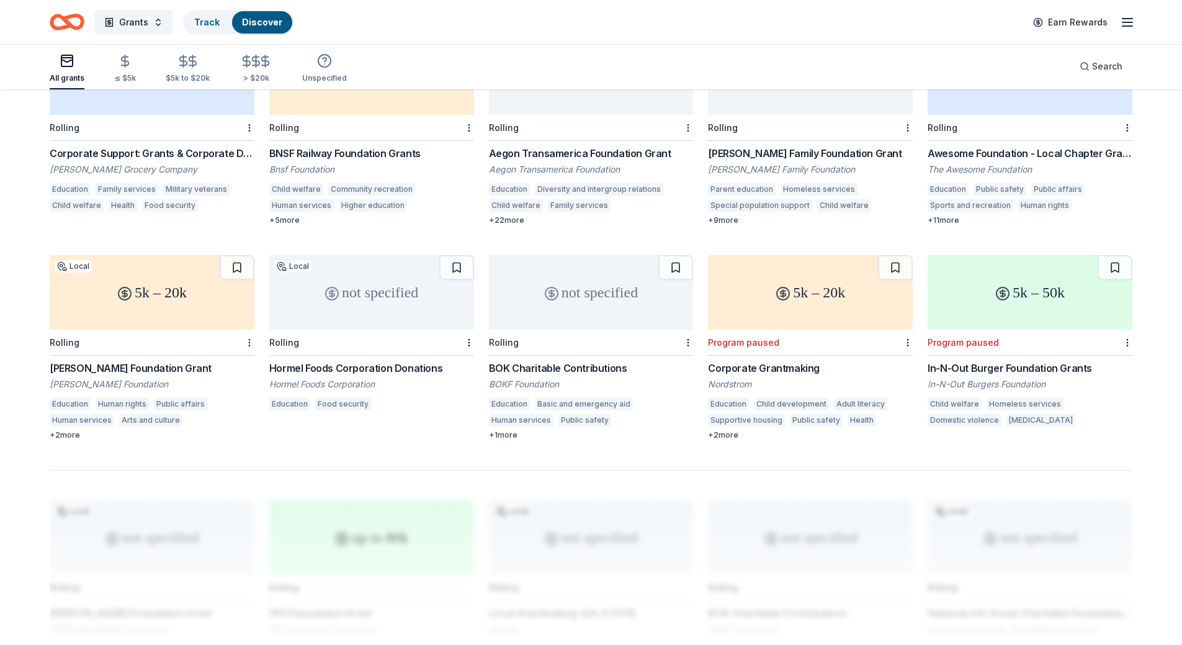
scroll to position [745, 0]
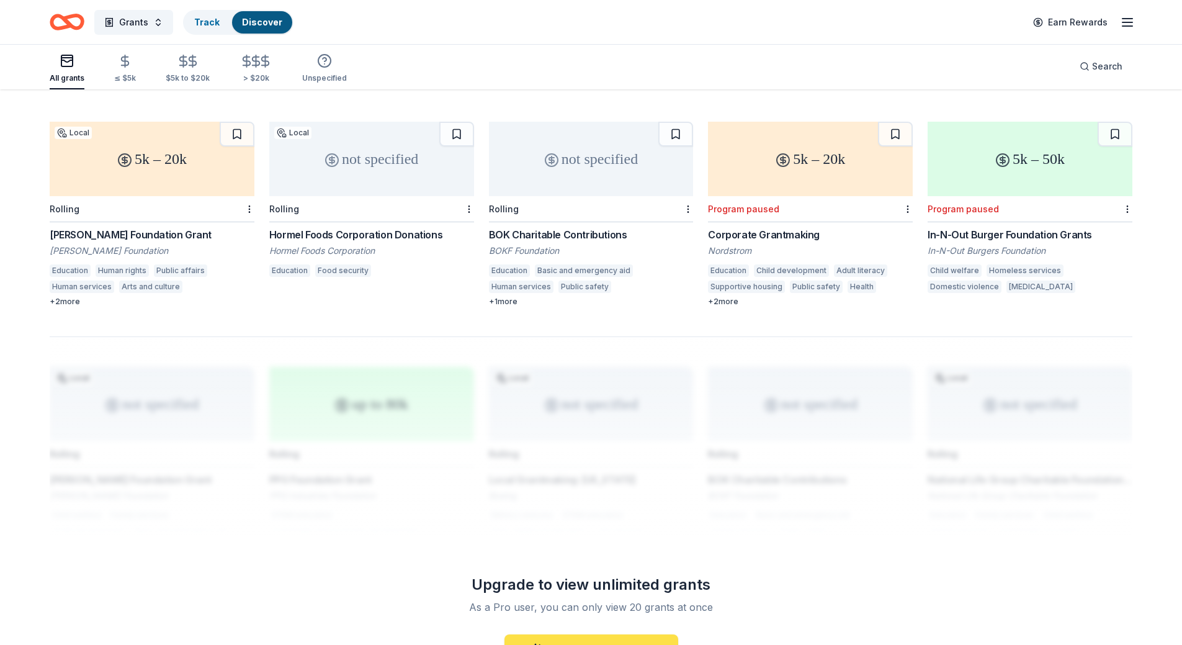
click at [615, 634] on link "Upgrade to All Access" at bounding box center [591, 649] width 174 height 30
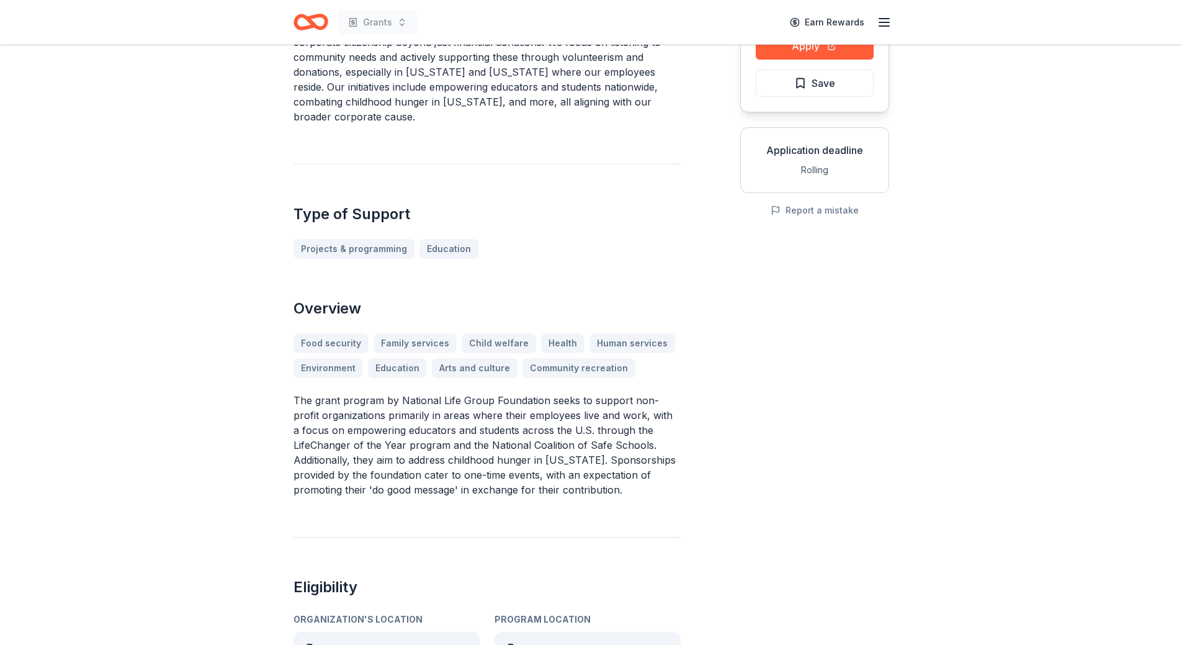
scroll to position [186, 0]
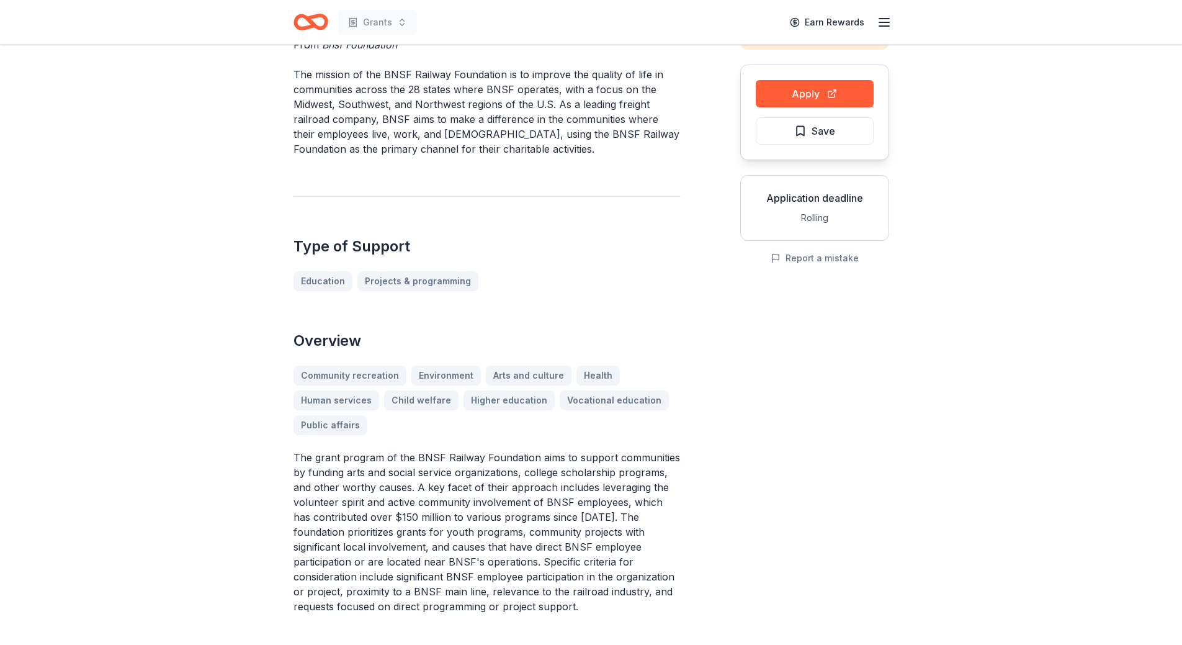
scroll to position [124, 0]
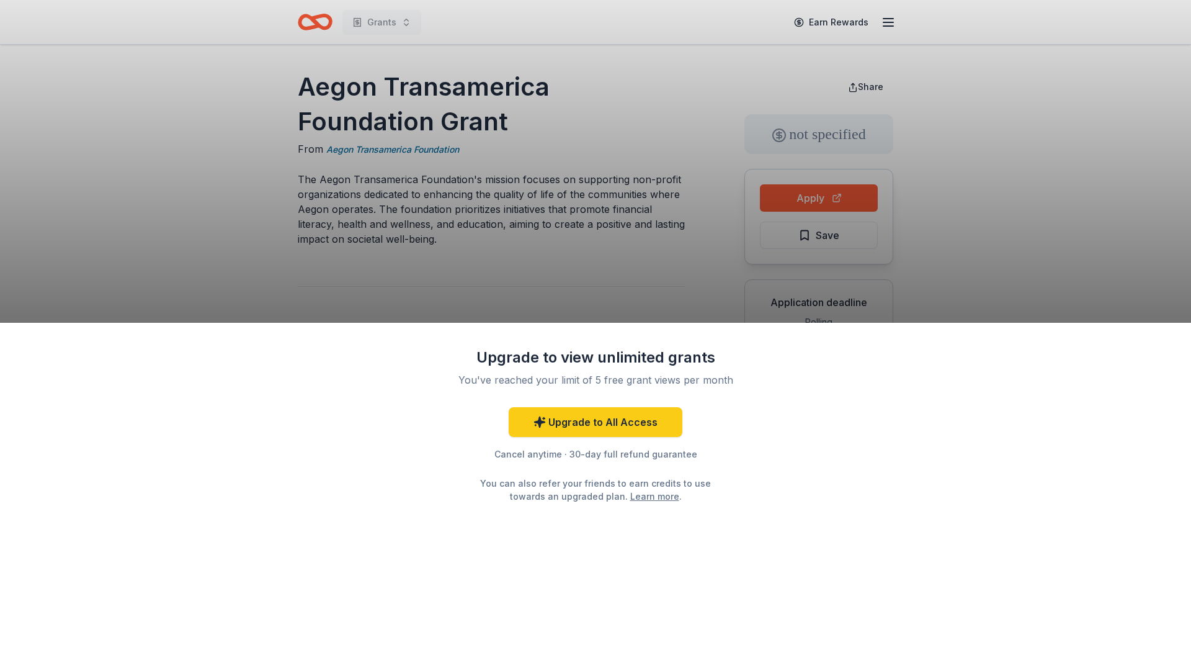
click at [653, 287] on div "Upgrade to view unlimited grants You've reached your limit of 5 free grant view…" at bounding box center [595, 322] width 1191 height 645
click at [635, 416] on link "Upgrade to All Access" at bounding box center [596, 422] width 174 height 30
